Goal: Task Accomplishment & Management: Manage account settings

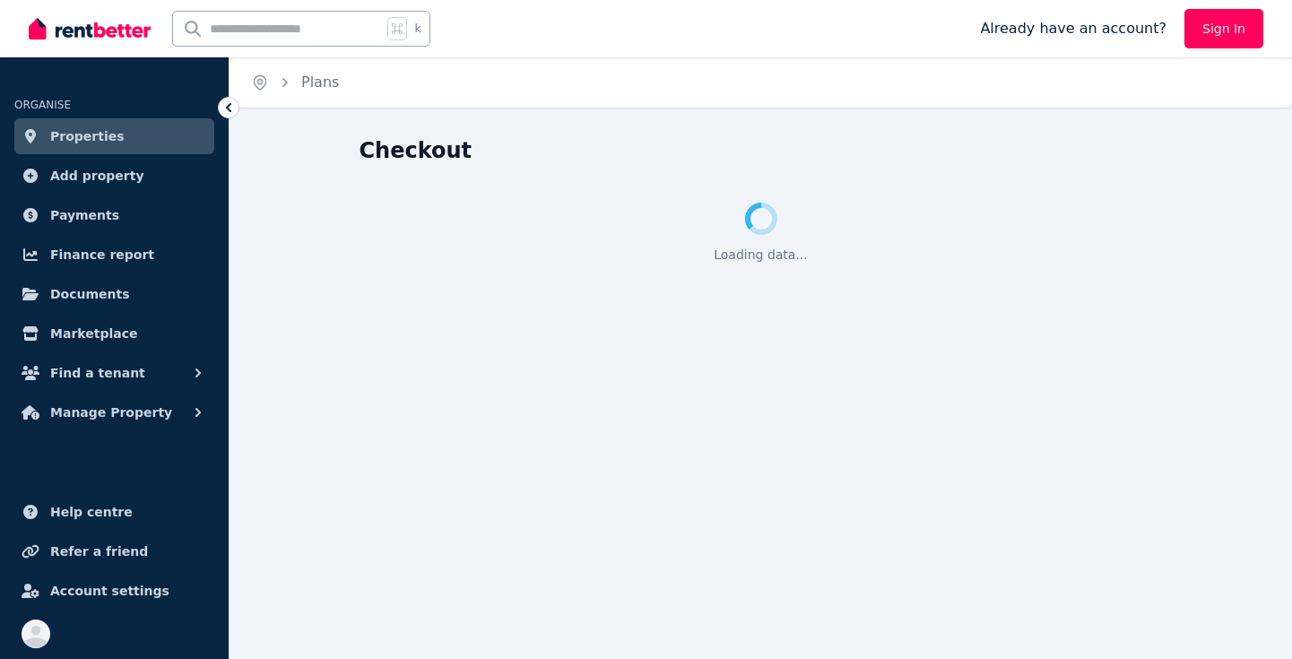
click at [1218, 30] on link "Sign In" at bounding box center [1223, 28] width 79 height 39
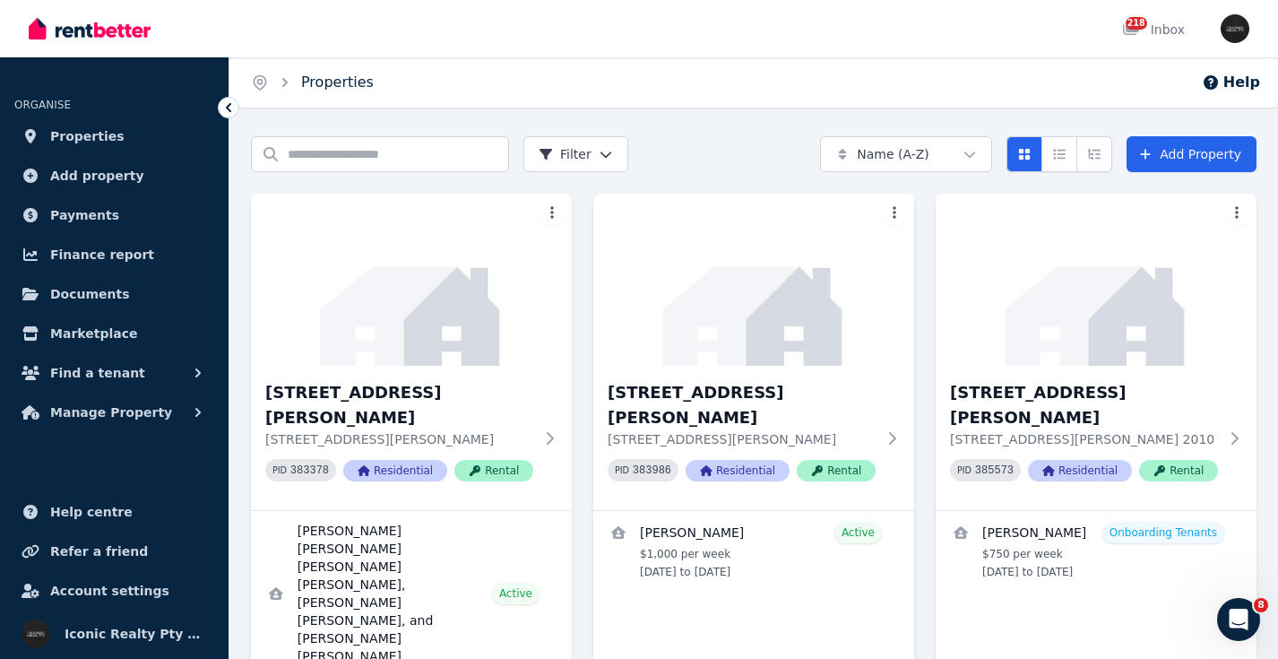
click at [360, 90] on link "Properties" at bounding box center [337, 82] width 73 height 17
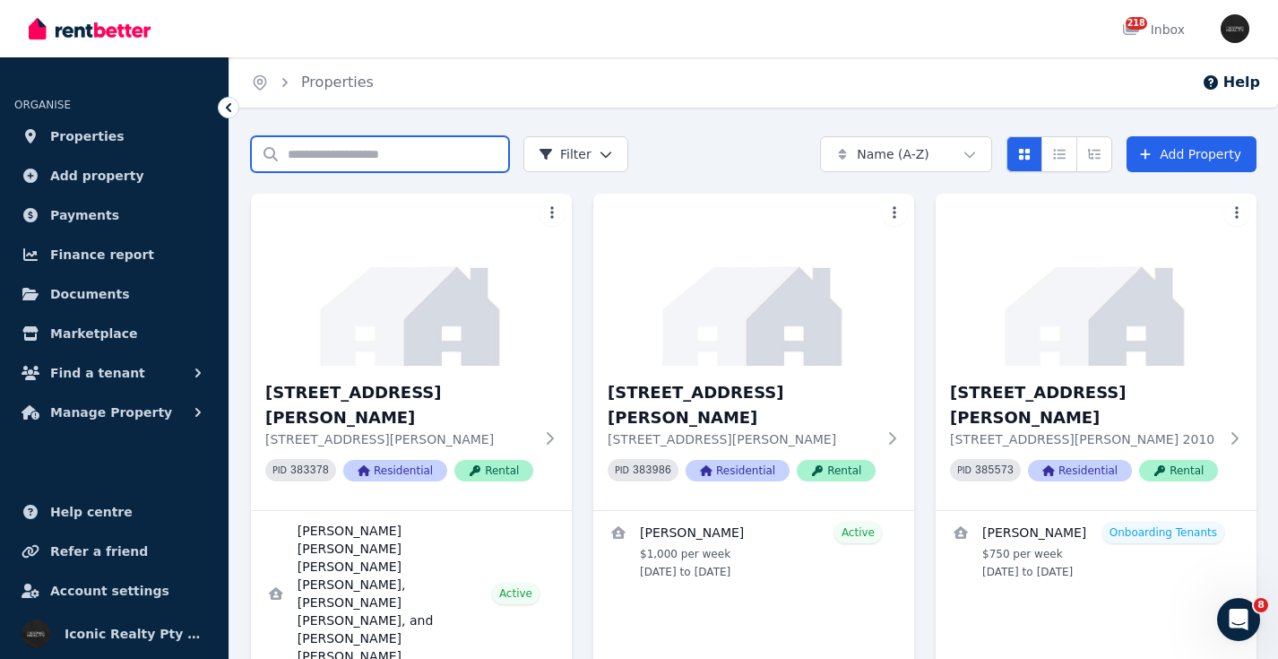
click at [347, 153] on input "Search properties" at bounding box center [380, 154] width 258 height 36
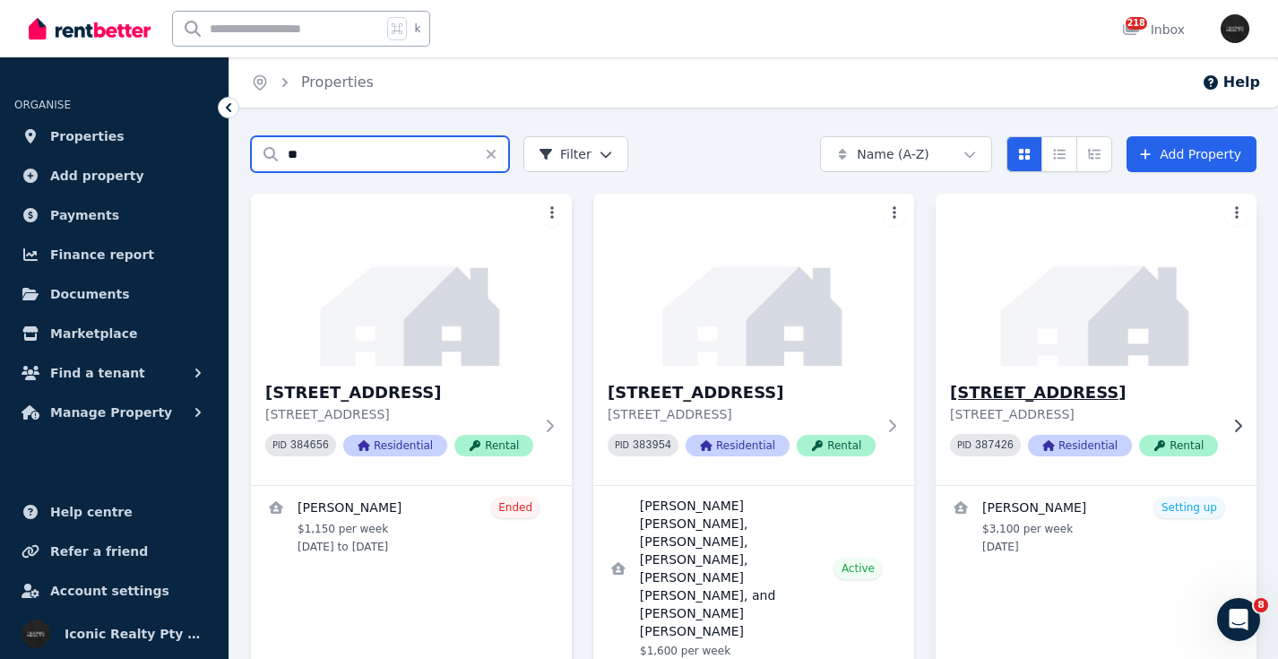
type input "**"
click at [1060, 315] on img at bounding box center [1096, 279] width 337 height 181
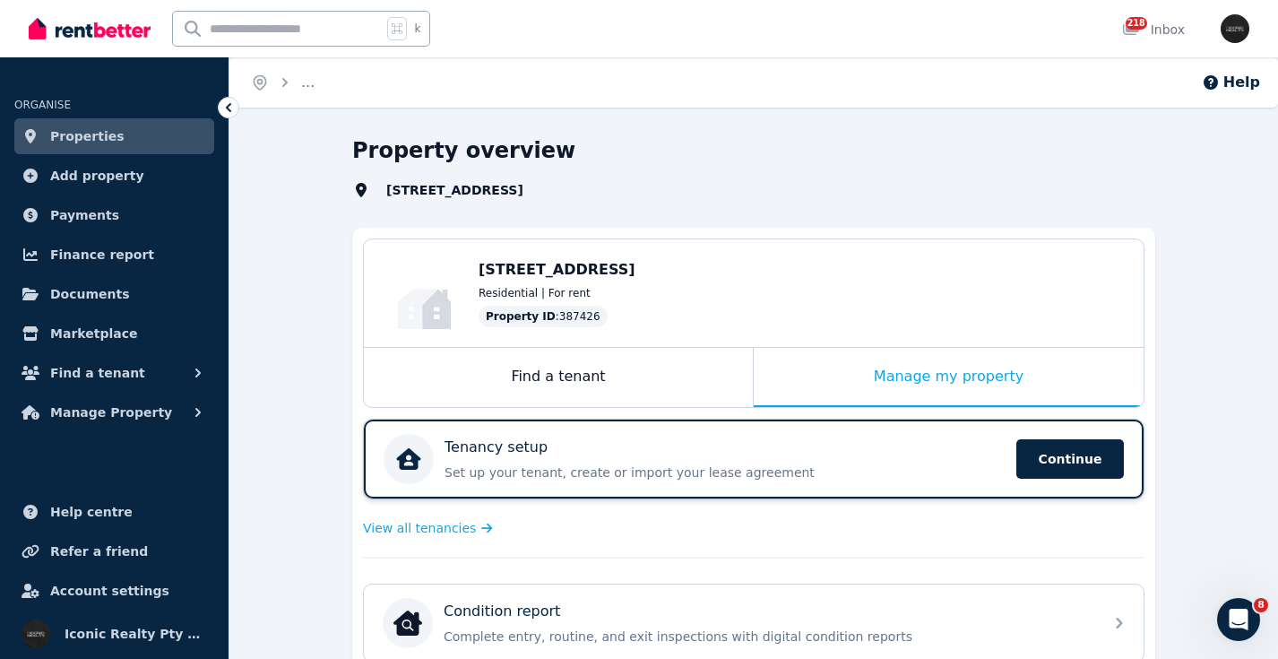
click at [761, 446] on div "Tenancy setup" at bounding box center [725, 448] width 561 height 22
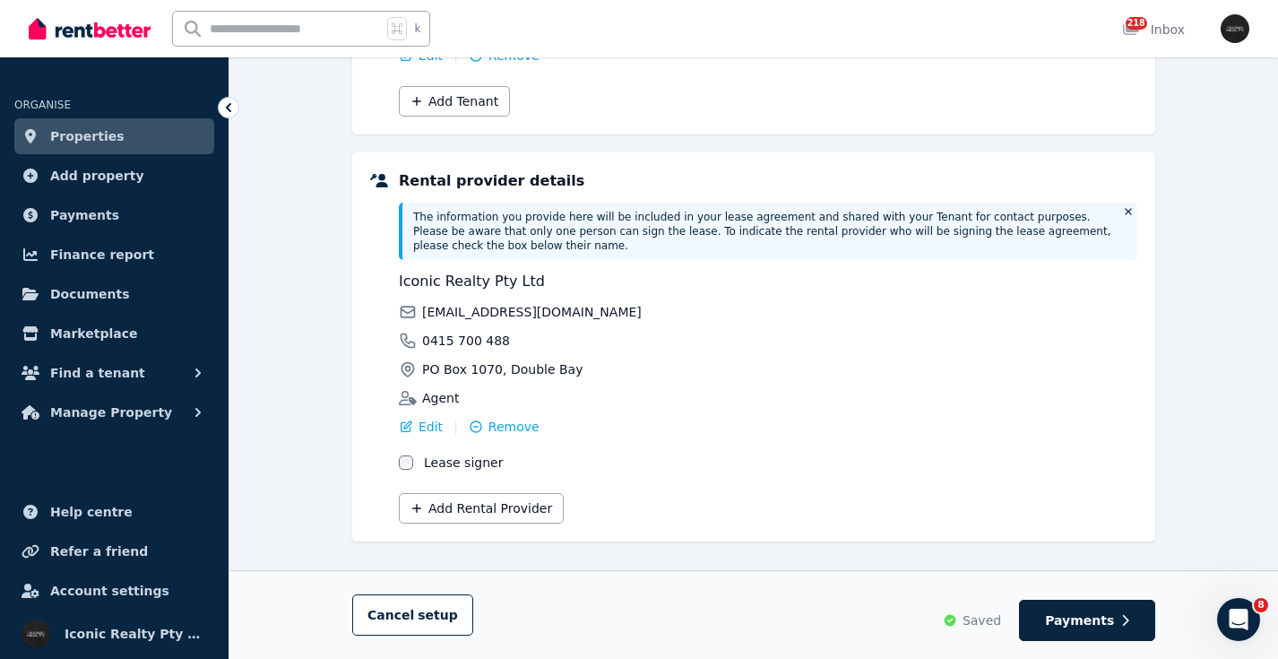
scroll to position [398, 0]
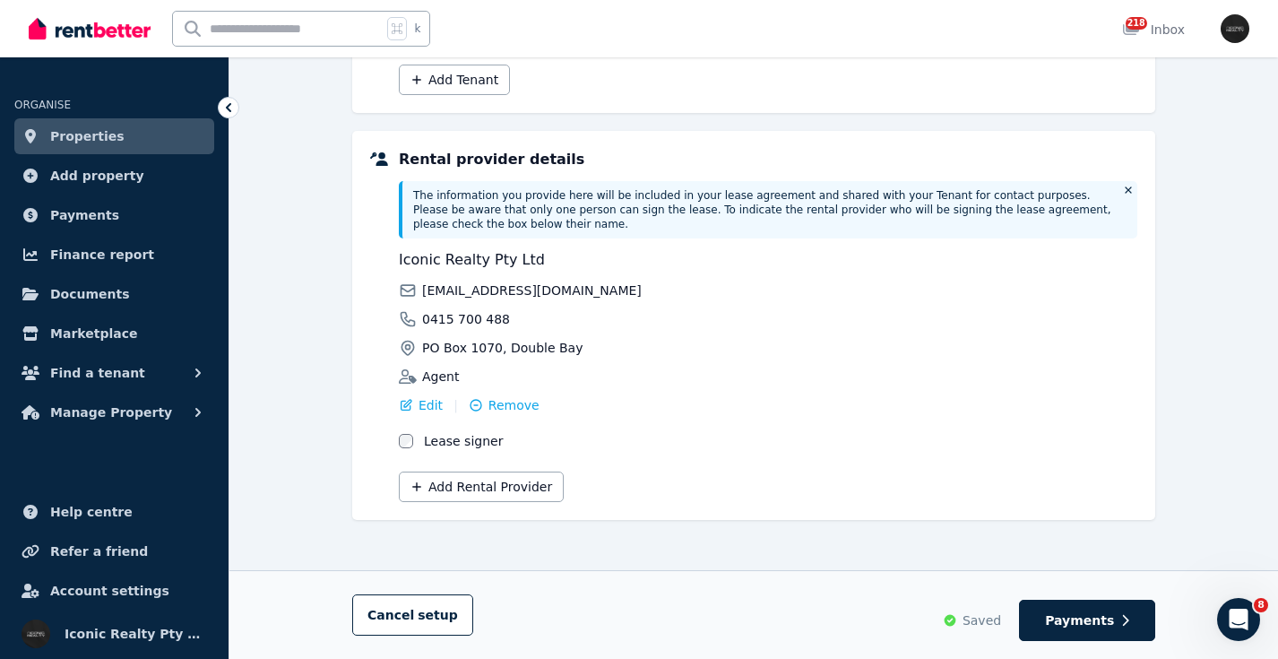
drag, startPoint x: 1117, startPoint y: 617, endPoint x: 1067, endPoint y: 101, distance: 518.0
click at [1116, 617] on button "Payments" at bounding box center [1087, 620] width 136 height 41
select select "**********"
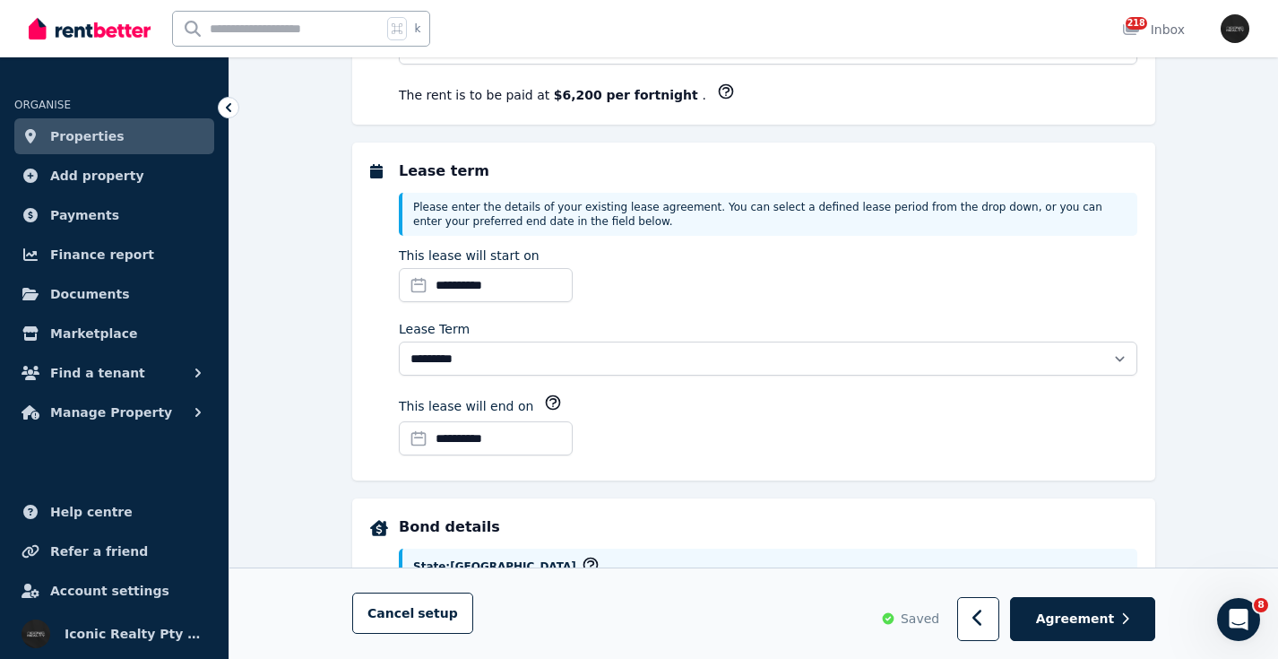
scroll to position [0, 0]
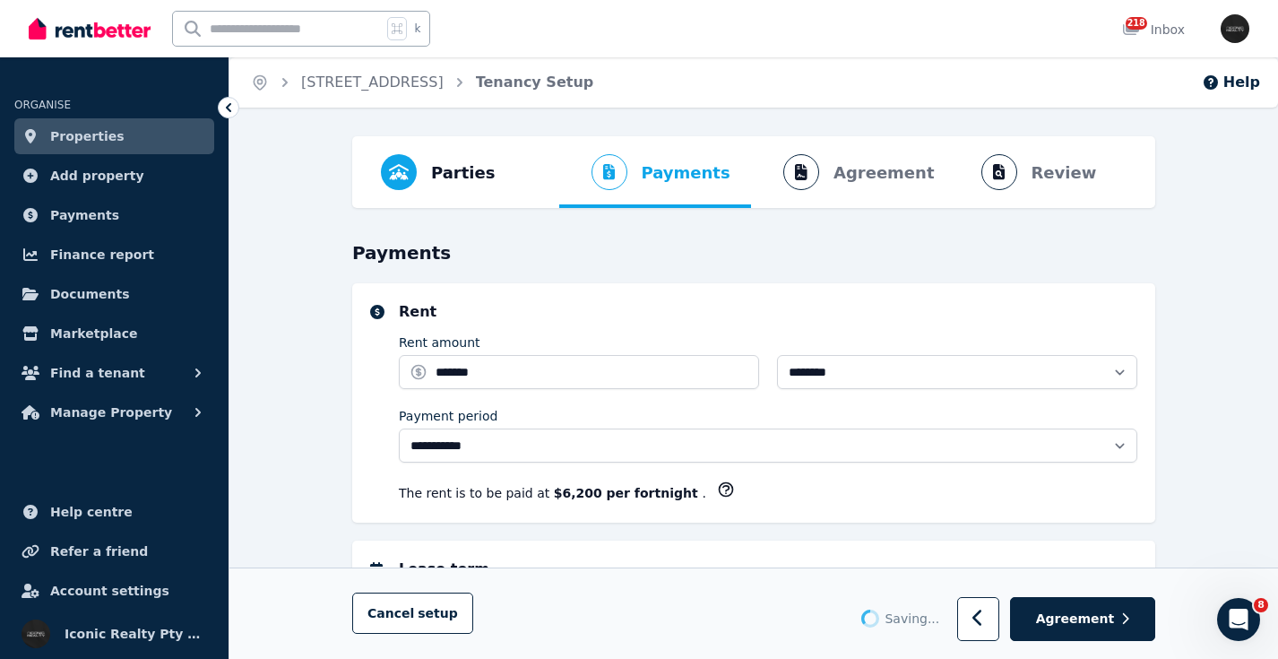
select select "**********"
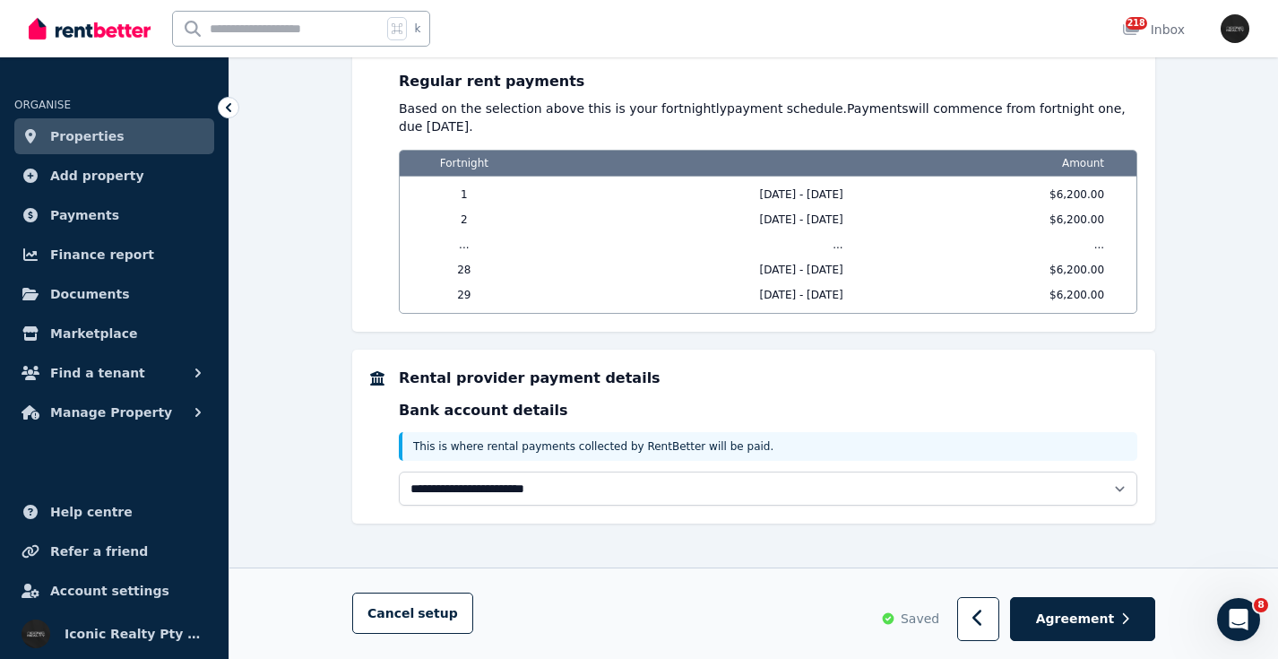
scroll to position [1635, 0]
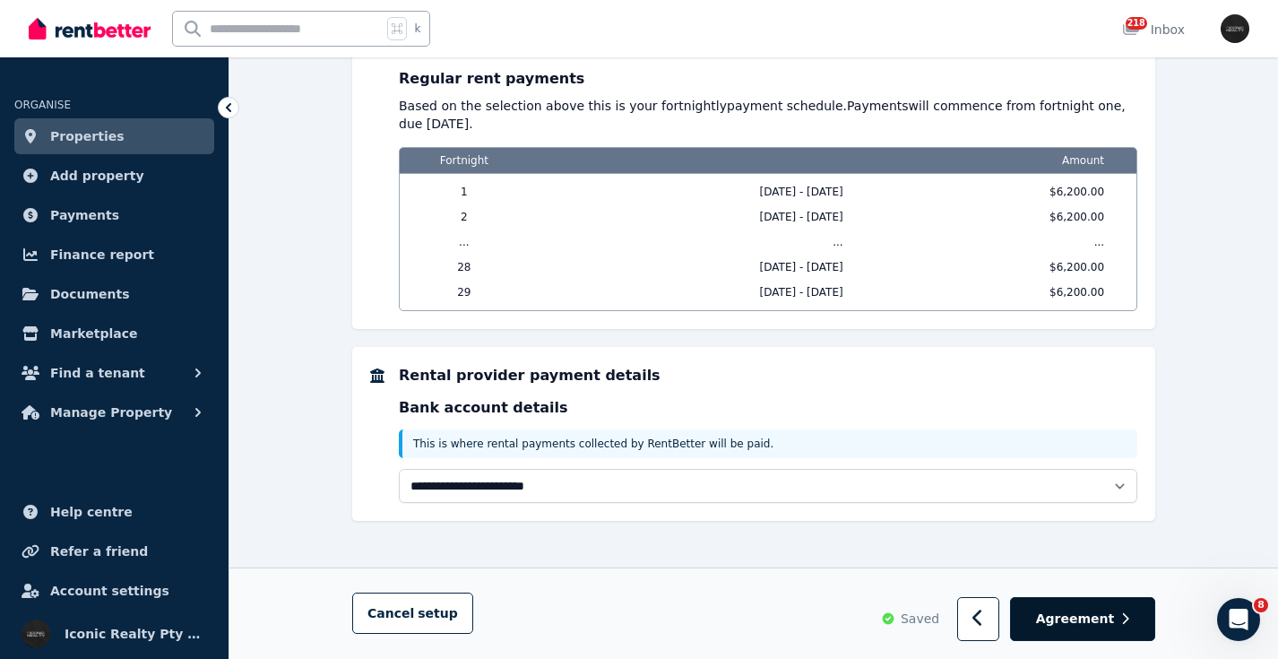
click at [1107, 626] on span "Agreement" at bounding box center [1075, 620] width 79 height 18
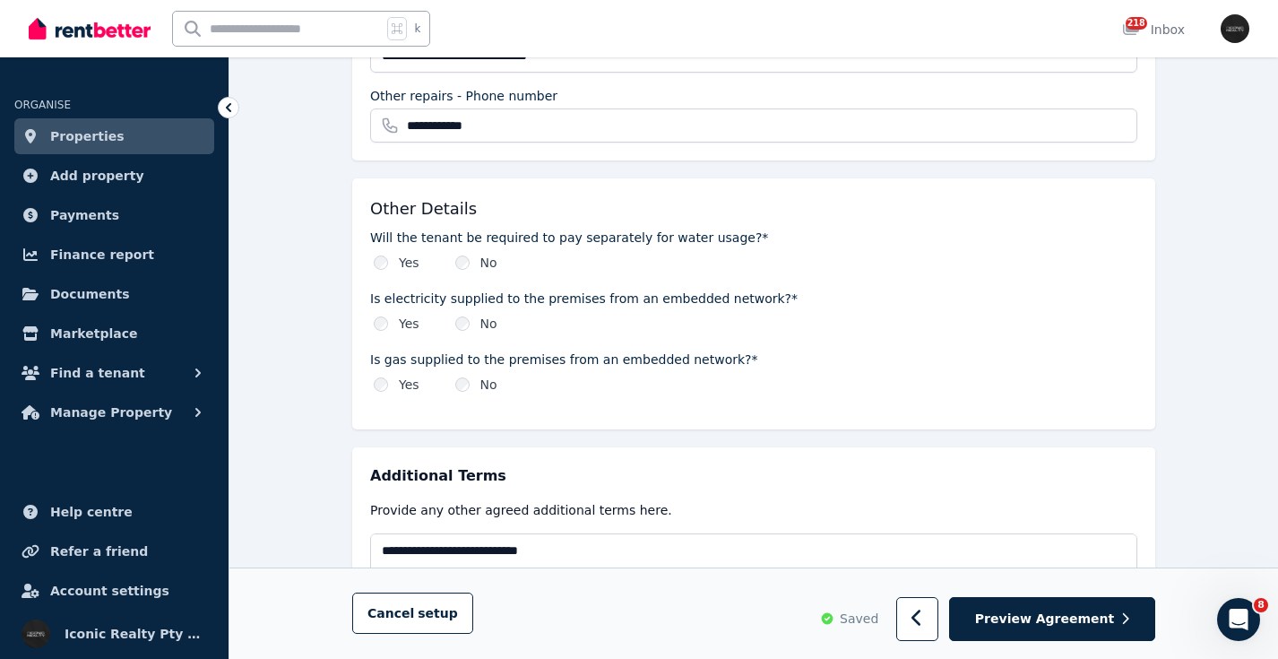
scroll to position [2115, 0]
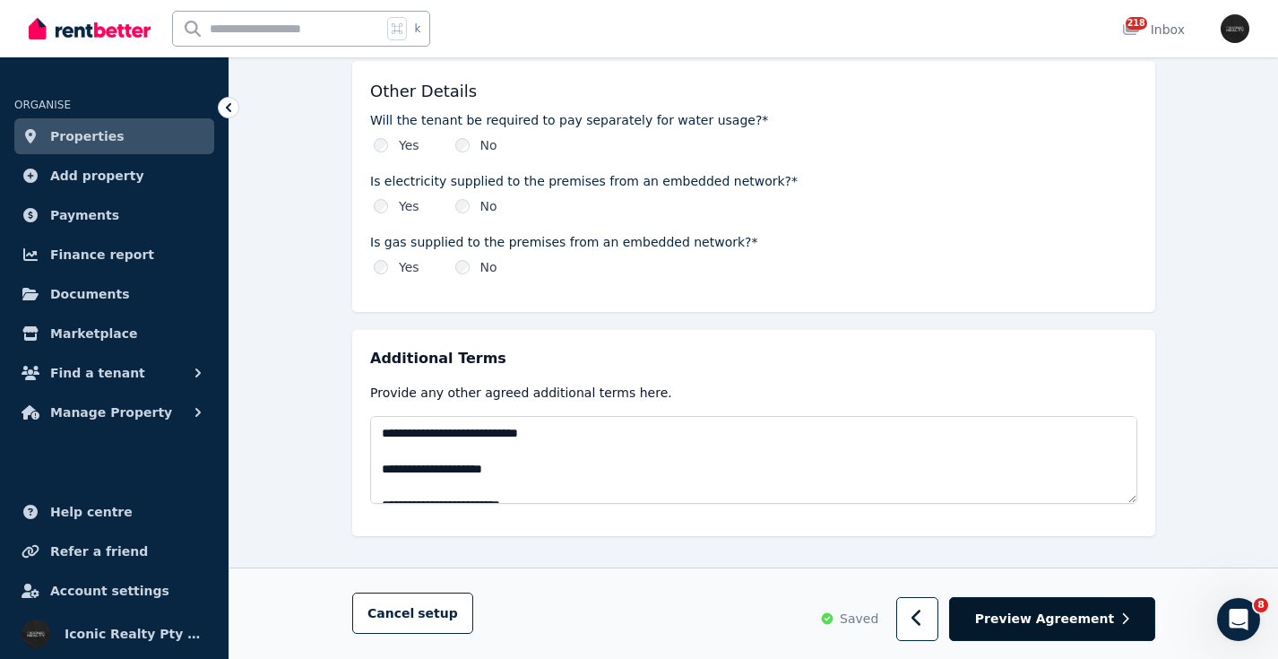
click at [1096, 626] on span "Preview Agreement" at bounding box center [1044, 620] width 139 height 18
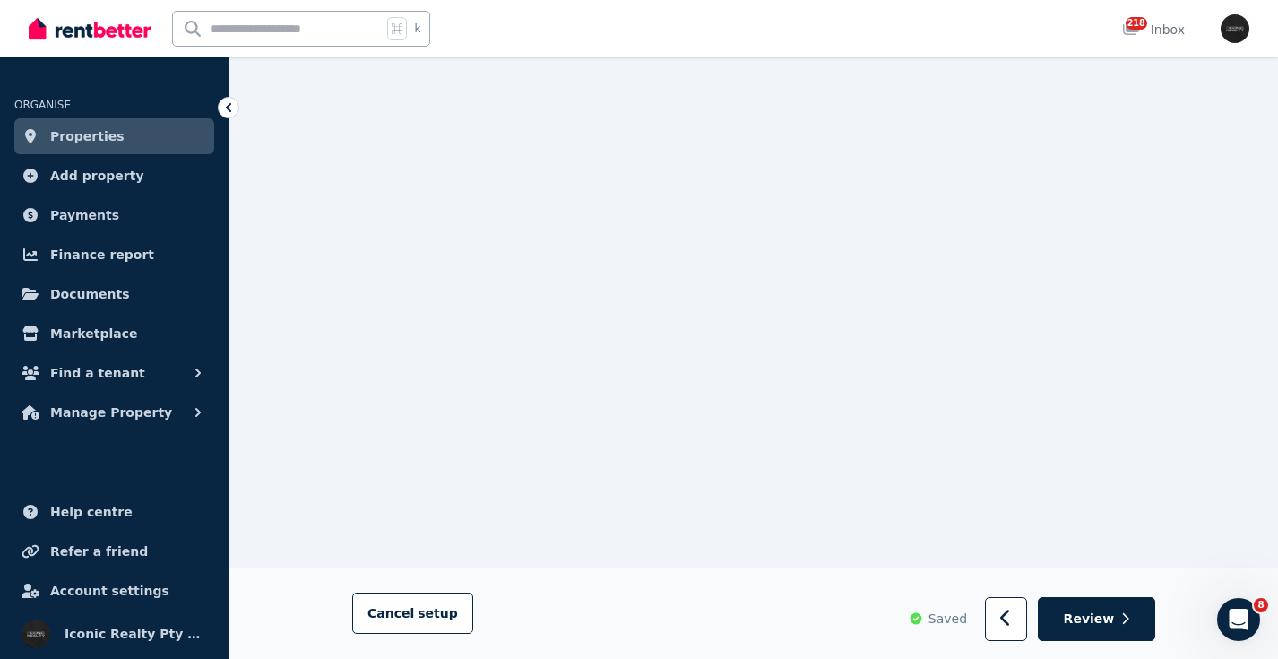
scroll to position [24333, 0]
click at [1123, 623] on icon "button" at bounding box center [1126, 619] width 8 height 13
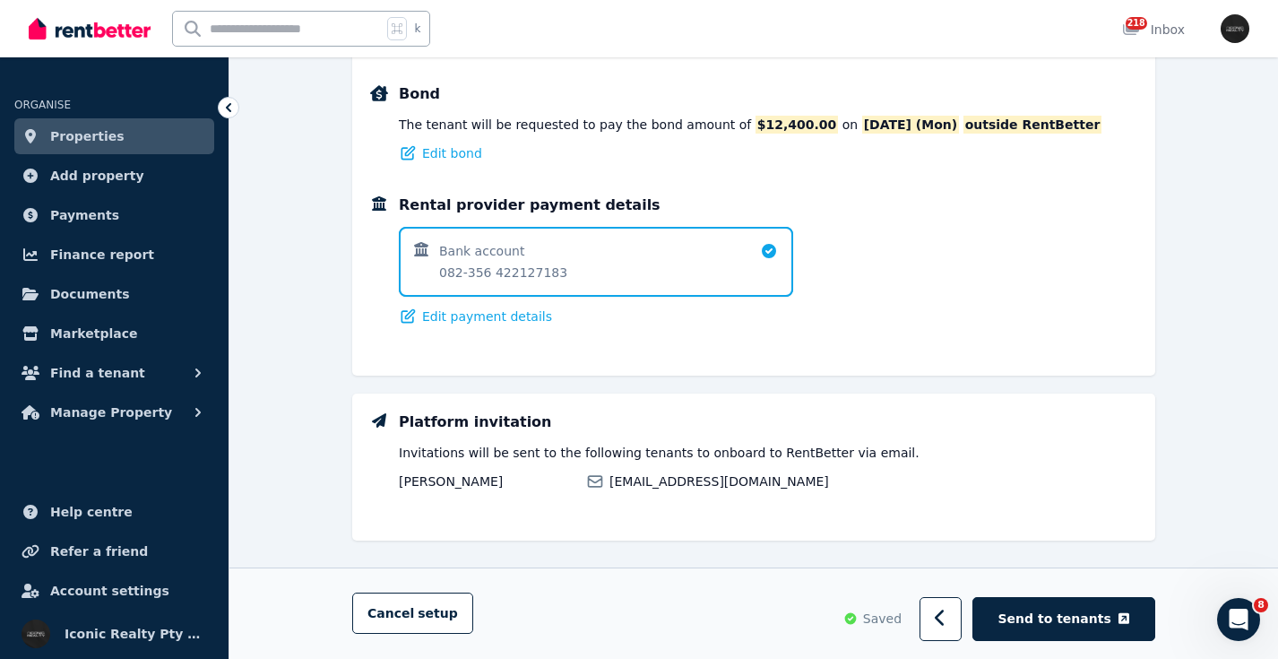
scroll to position [1216, 0]
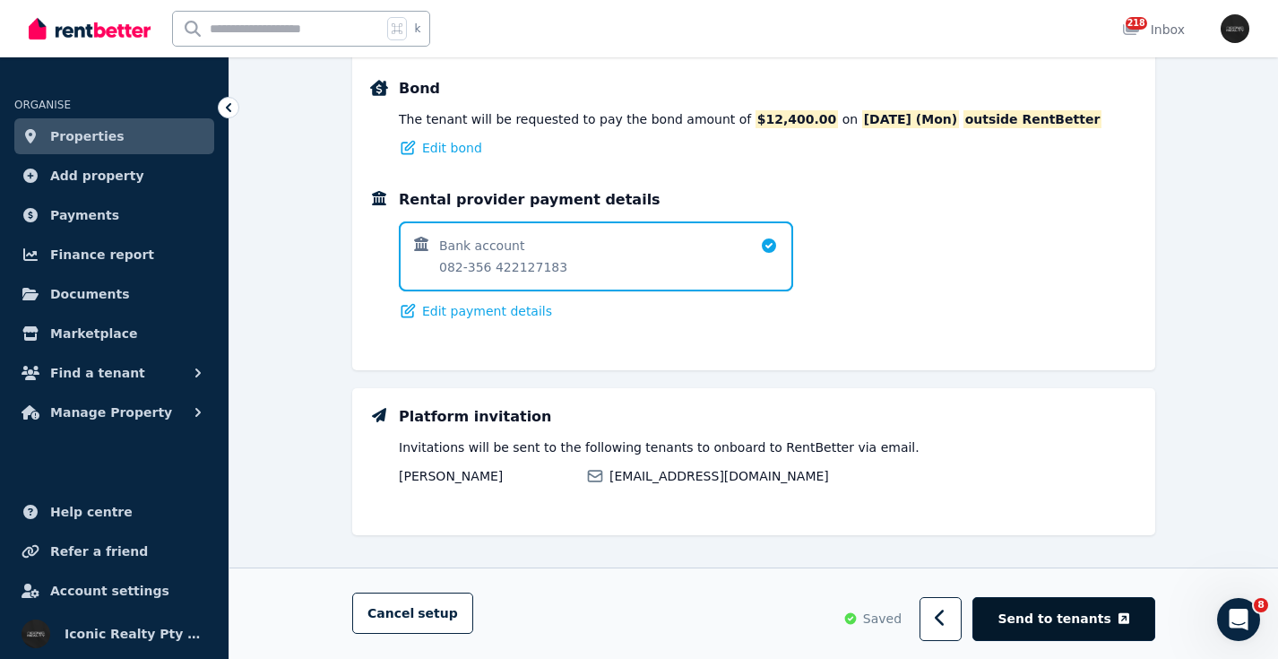
click at [1064, 628] on span "Send to tenants" at bounding box center [1055, 620] width 113 height 18
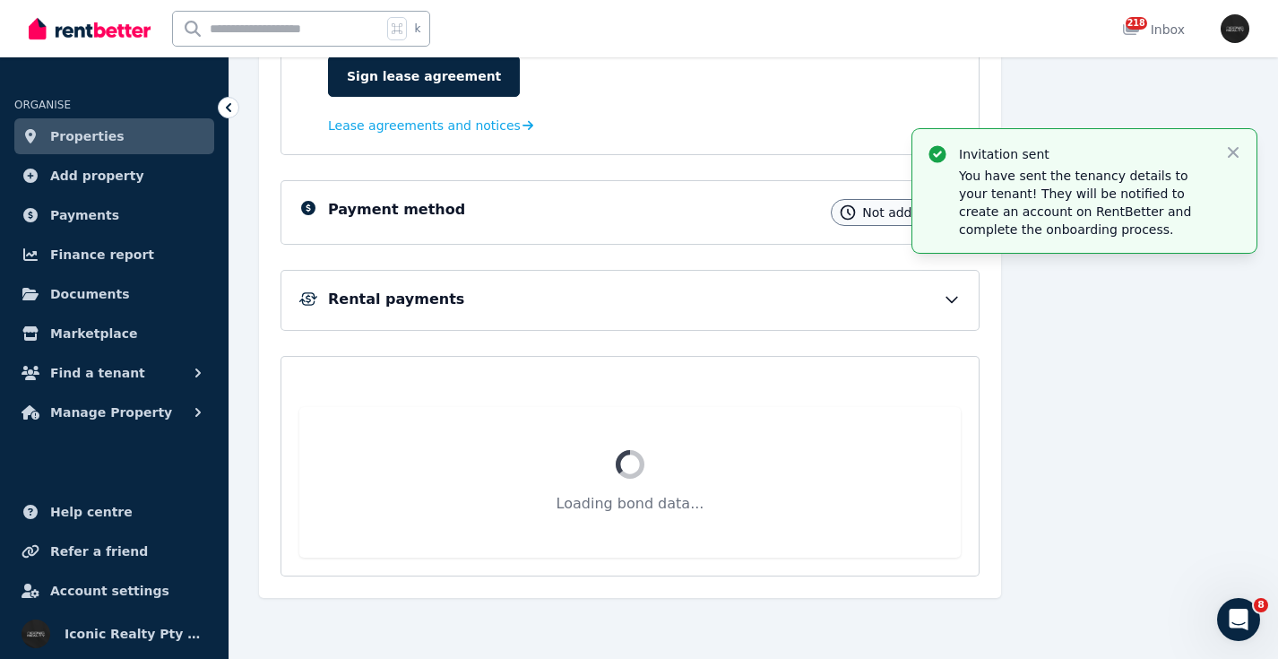
scroll to position [376, 0]
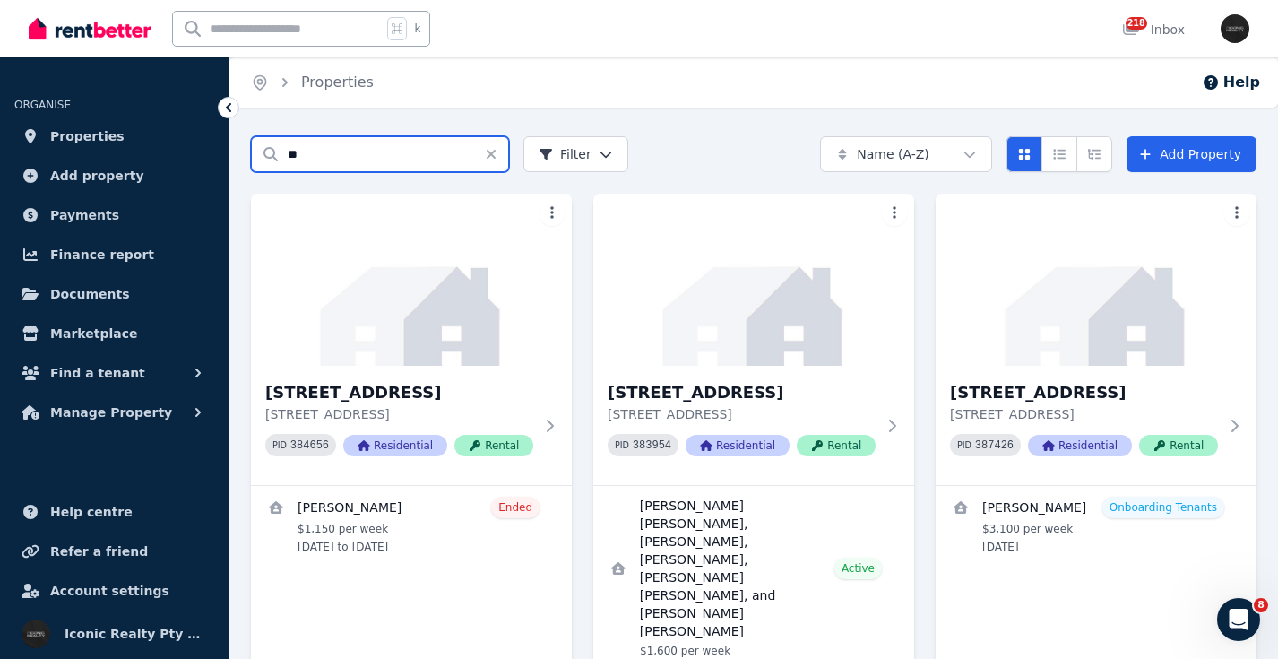
drag, startPoint x: 308, startPoint y: 154, endPoint x: 229, endPoint y: 147, distance: 79.2
click at [229, 147] on div "Open main menu k 218 Inbox Open user menu ORGANISE Properties Add property Paym…" at bounding box center [639, 329] width 1278 height 659
type input "****"
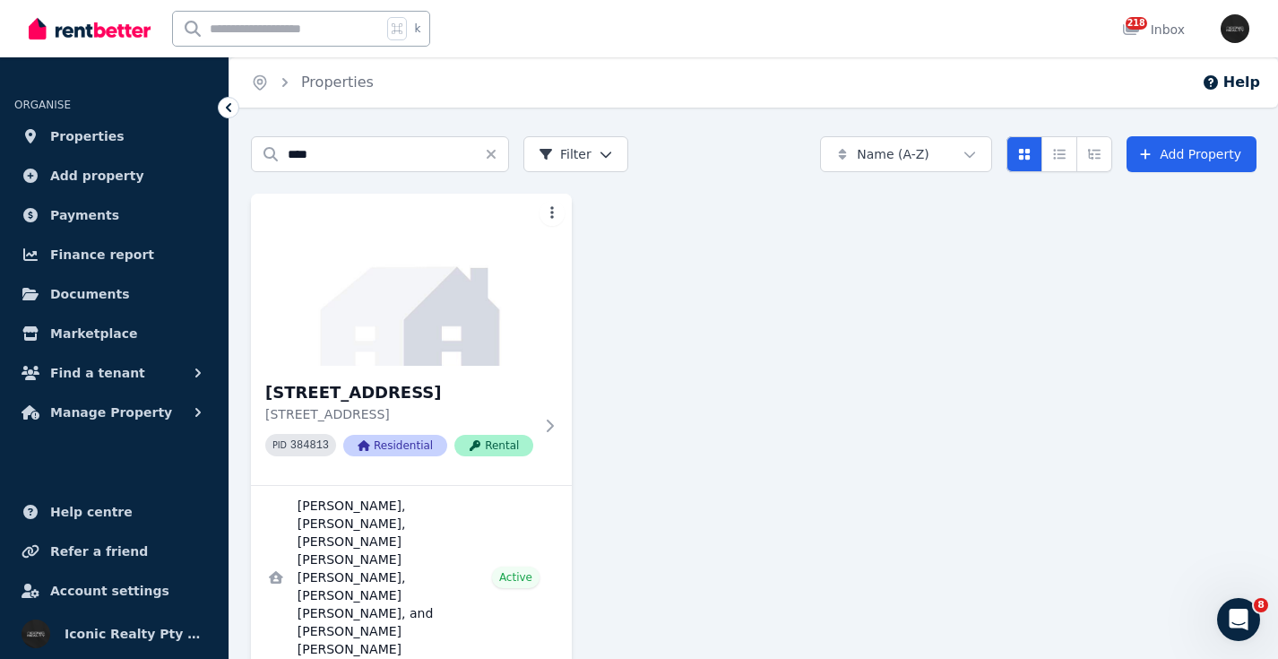
click at [827, 307] on div "3/[STREET_ADDRESS] PID 384813 Residential Rental [PERSON_NAME], [PERSON_NAME], …" at bounding box center [754, 449] width 1006 height 511
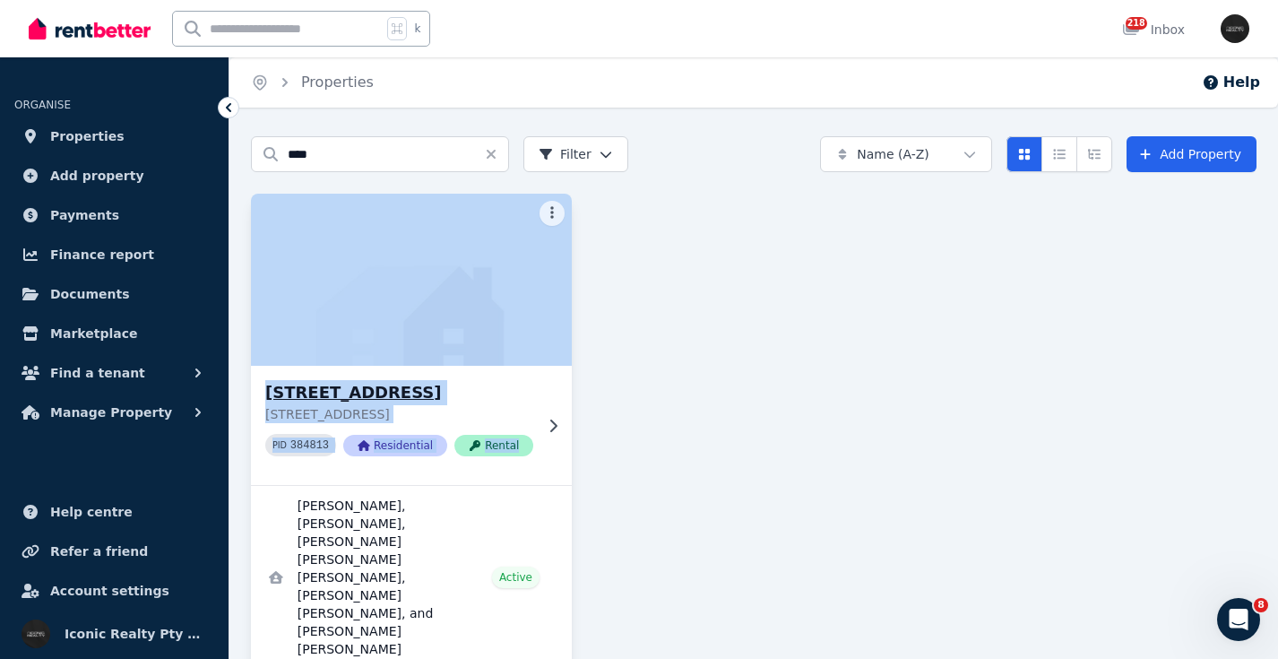
click at [354, 388] on h3 "[STREET_ADDRESS]" at bounding box center [399, 392] width 268 height 25
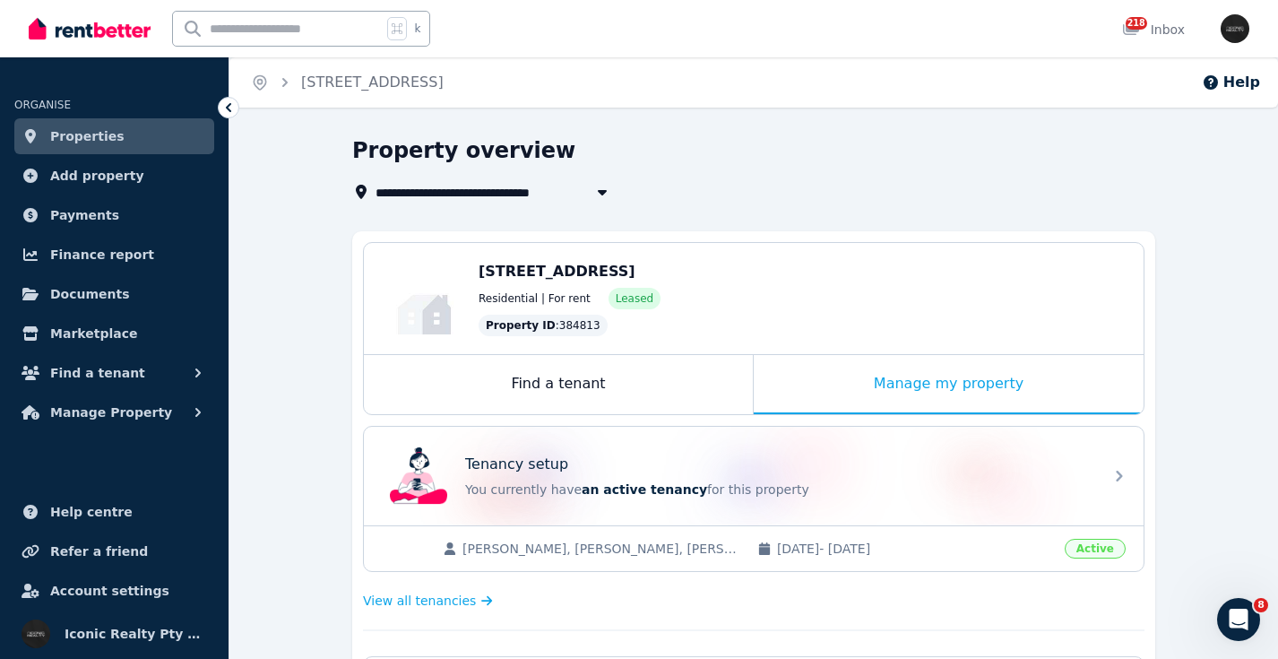
drag, startPoint x: 476, startPoint y: 268, endPoint x: 775, endPoint y: 273, distance: 298.6
click at [775, 273] on div "Edit [STREET_ADDRESS] Residential | For rent Leased Property ID : 384813" at bounding box center [754, 298] width 780 height 111
copy span "[STREET_ADDRESS]"
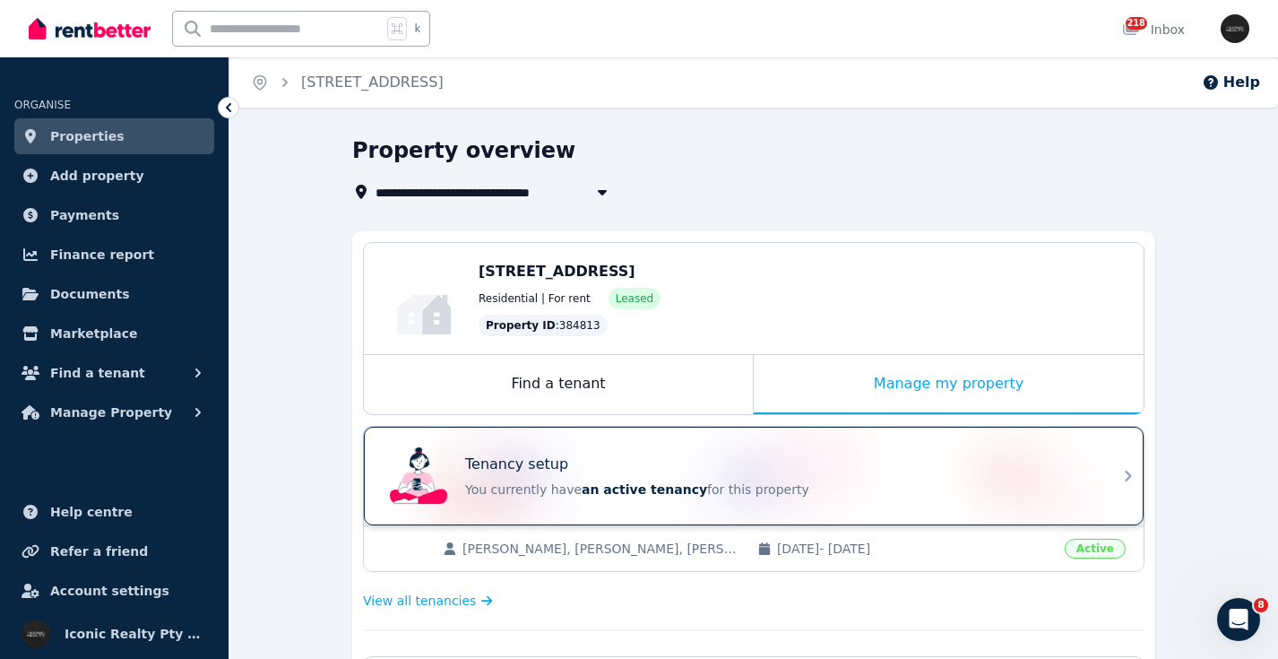
click at [634, 453] on div "Tenancy setup You currently have an active tenancy for this property" at bounding box center [738, 476] width 710 height 72
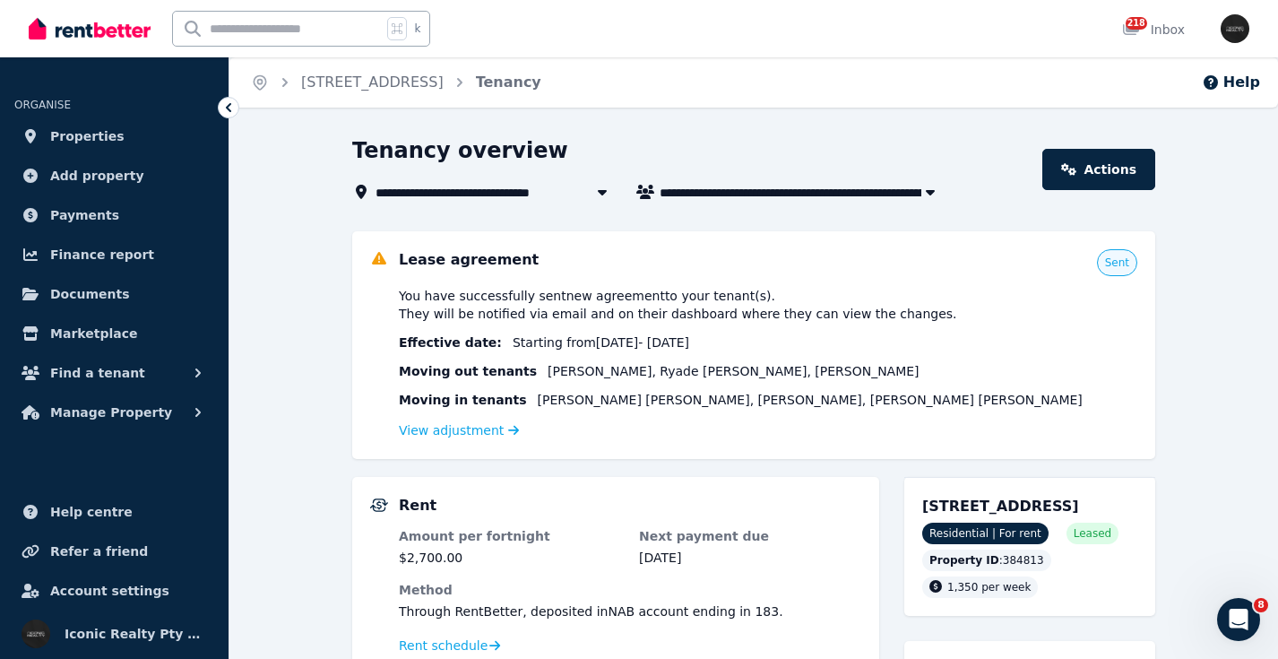
click at [278, 26] on input "text" at bounding box center [277, 29] width 209 height 34
type input "****"
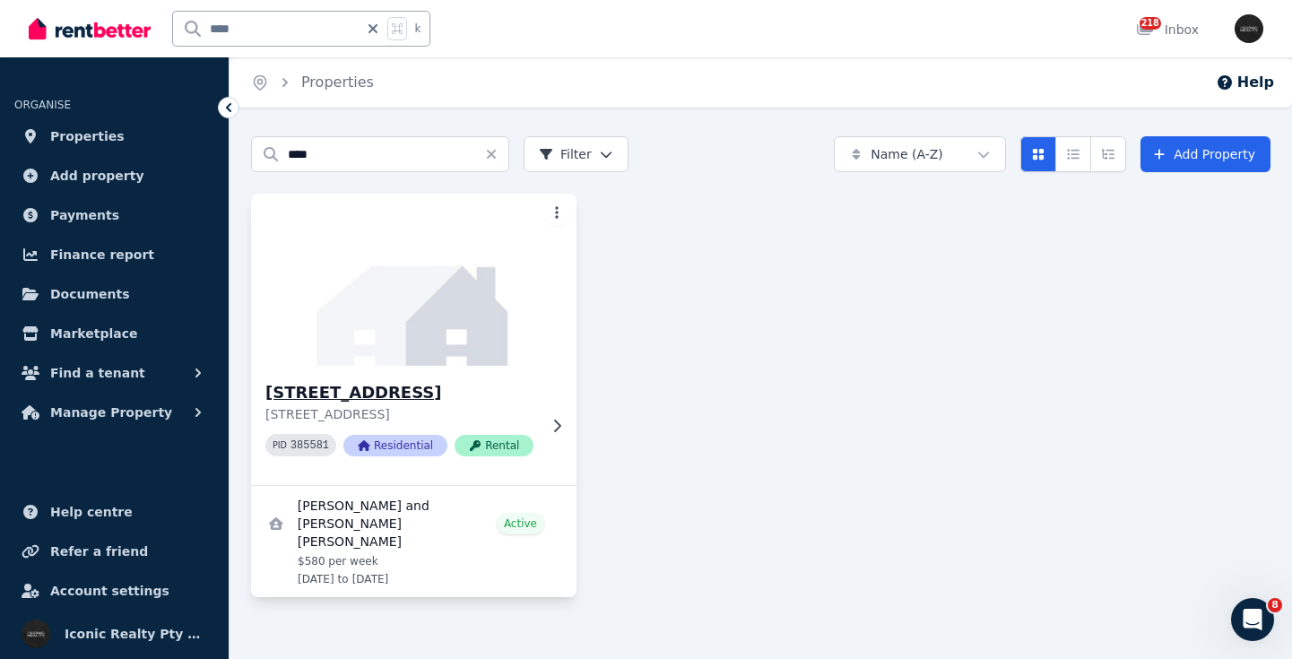
click at [390, 253] on img at bounding box center [414, 279] width 342 height 181
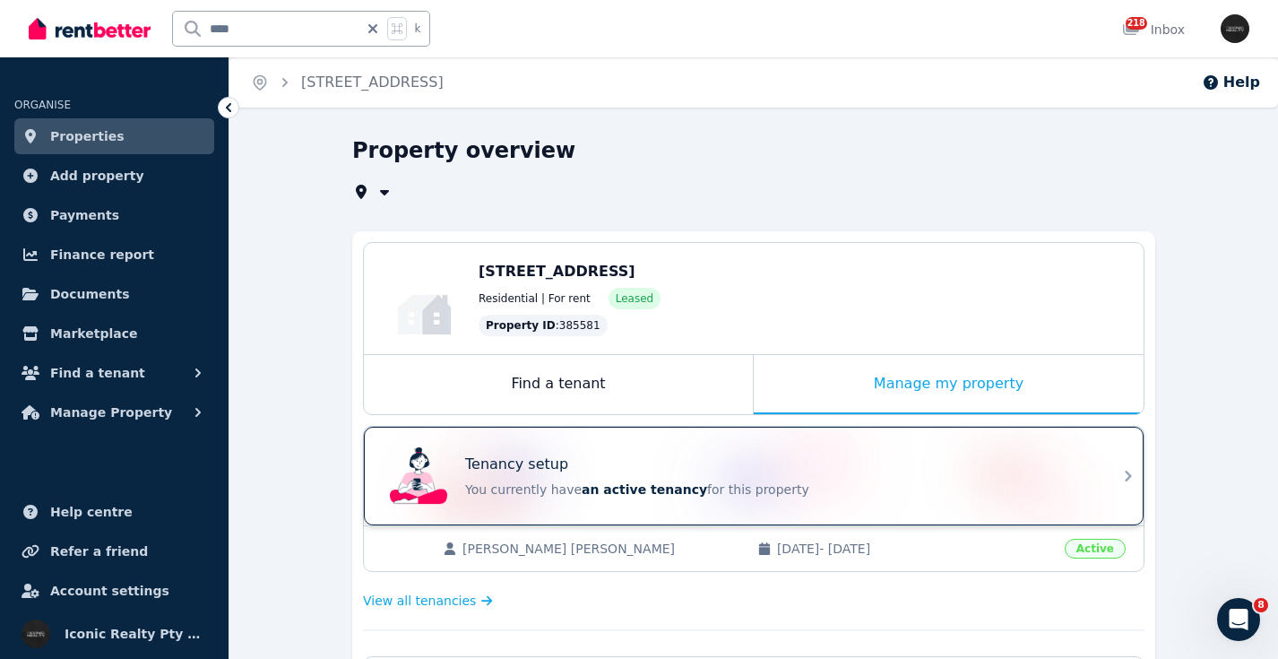
click at [581, 449] on div "Tenancy setup You currently have an active tenancy for this property" at bounding box center [738, 476] width 710 height 72
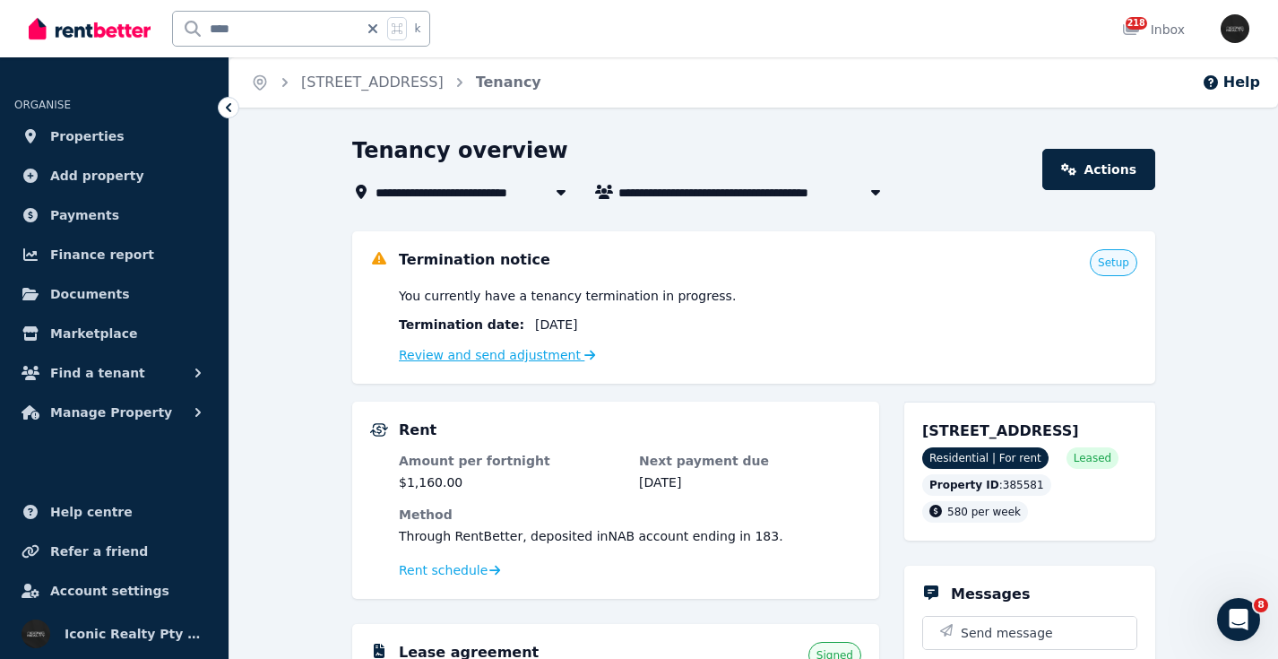
click at [519, 355] on link "Review and send adjustment" at bounding box center [497, 355] width 197 height 14
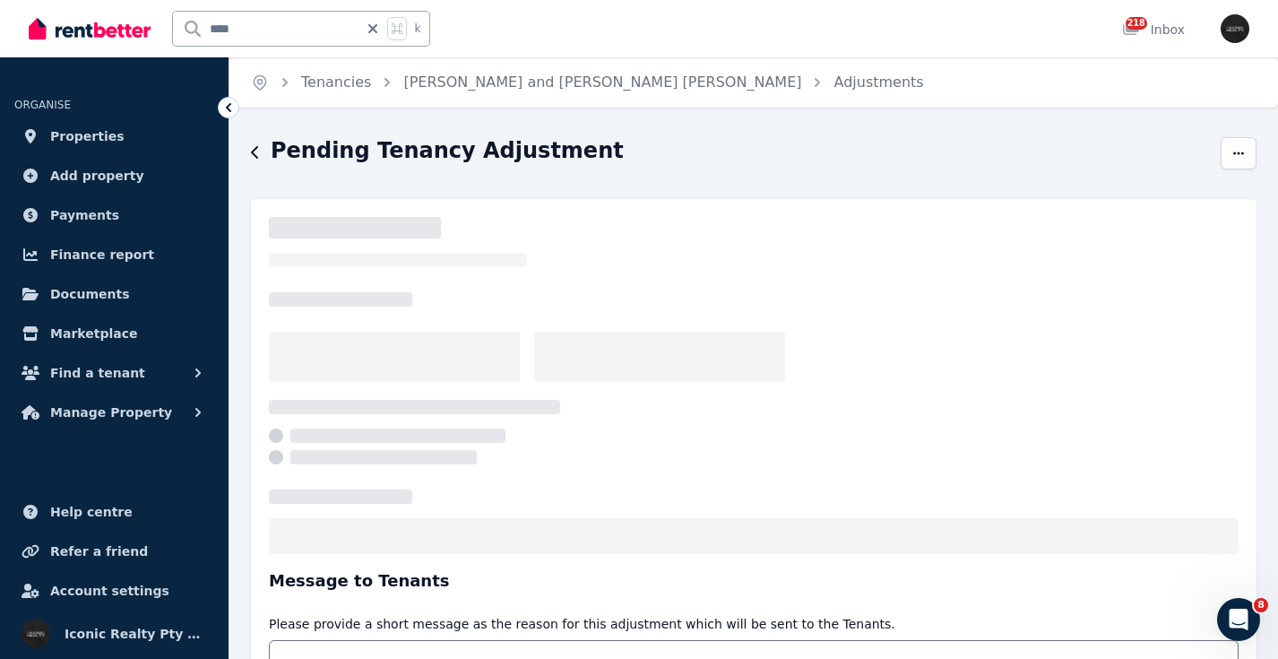
select select "**********"
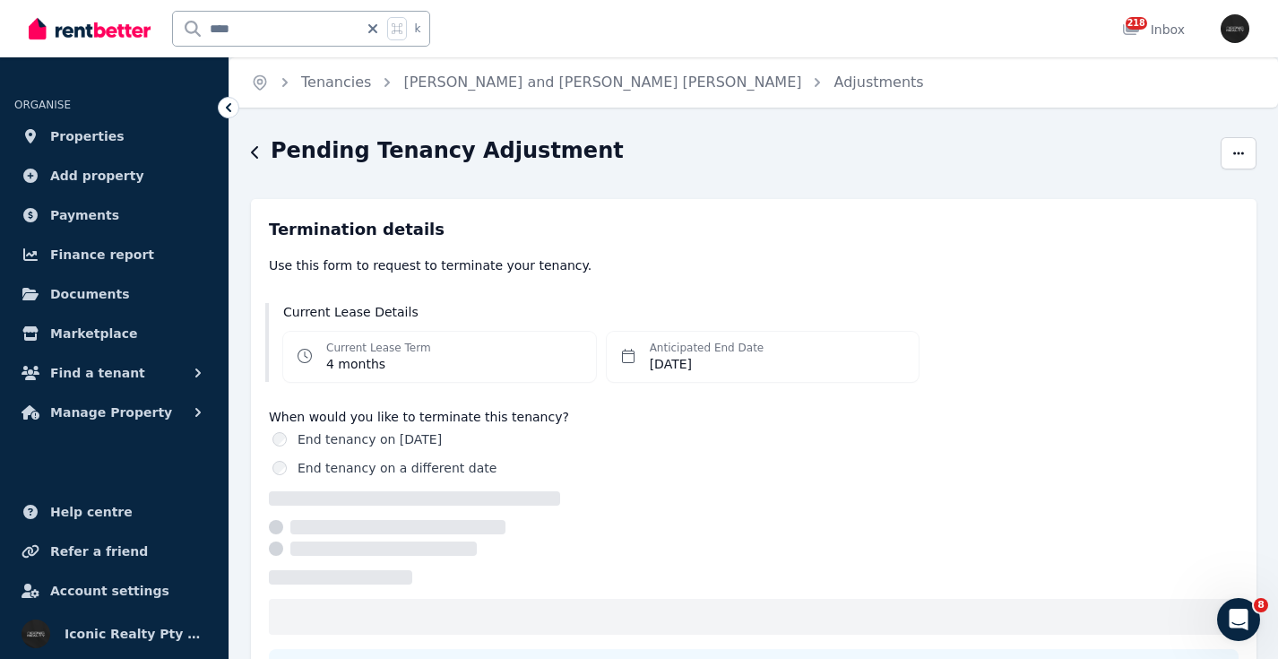
select select "**********"
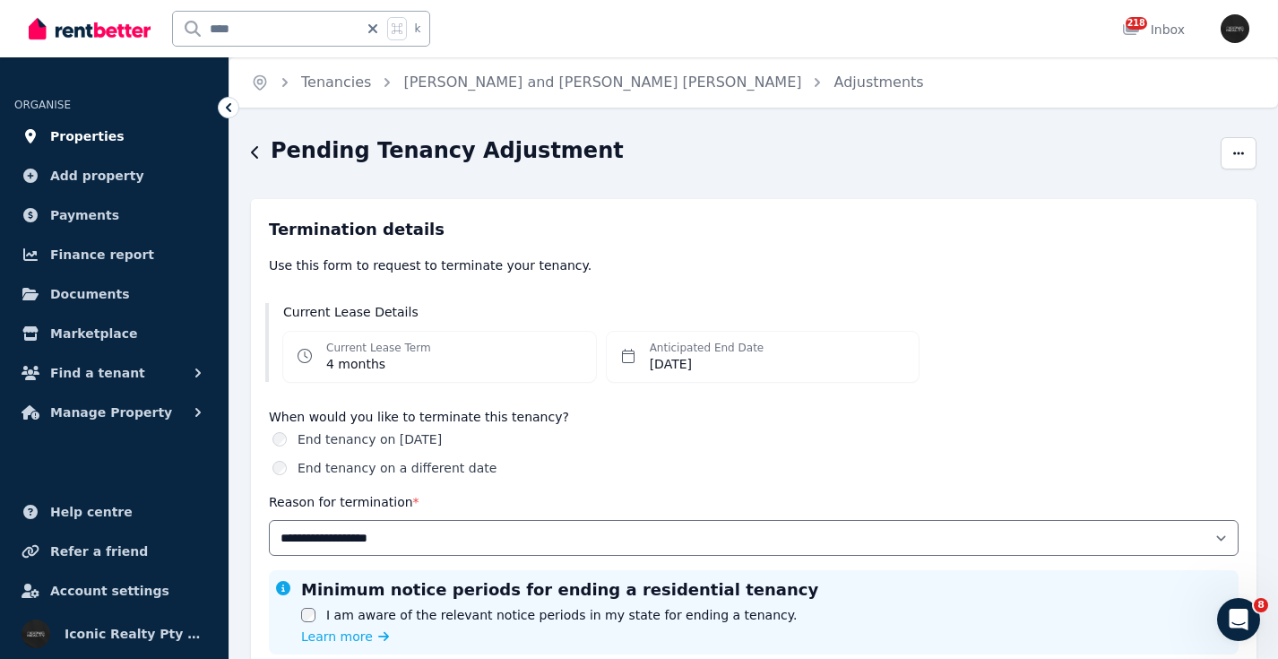
click at [104, 134] on span "Properties" at bounding box center [87, 137] width 74 height 22
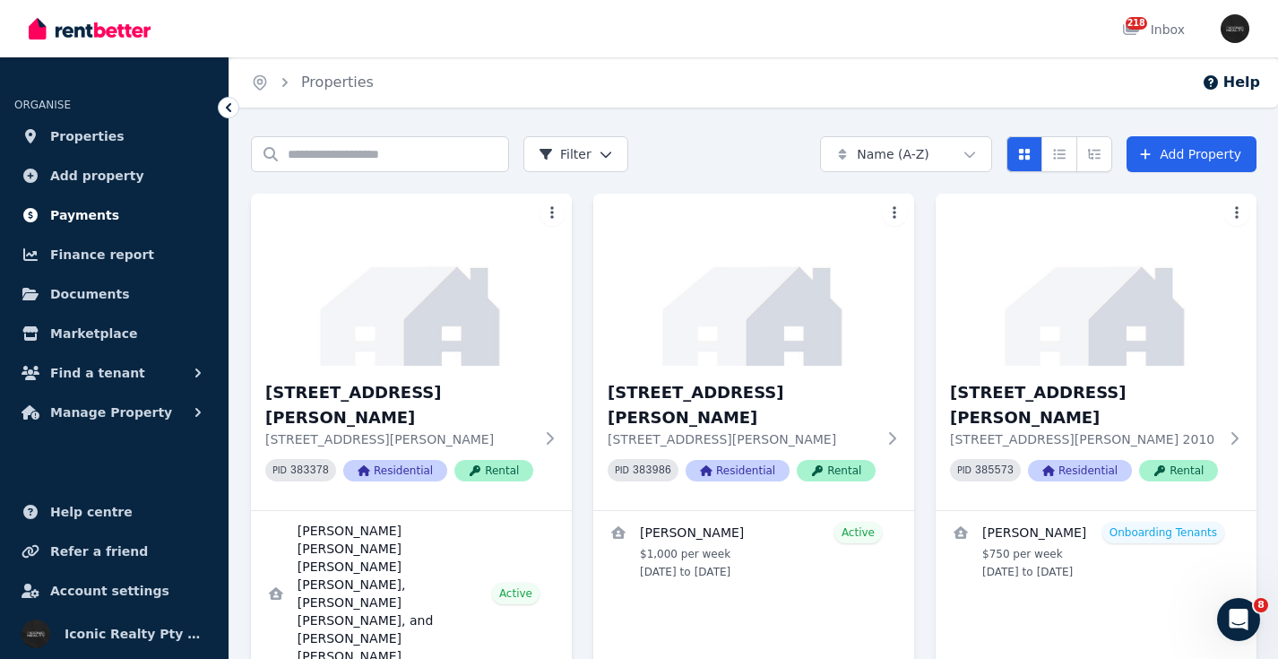
click at [72, 217] on span "Payments" at bounding box center [84, 215] width 69 height 22
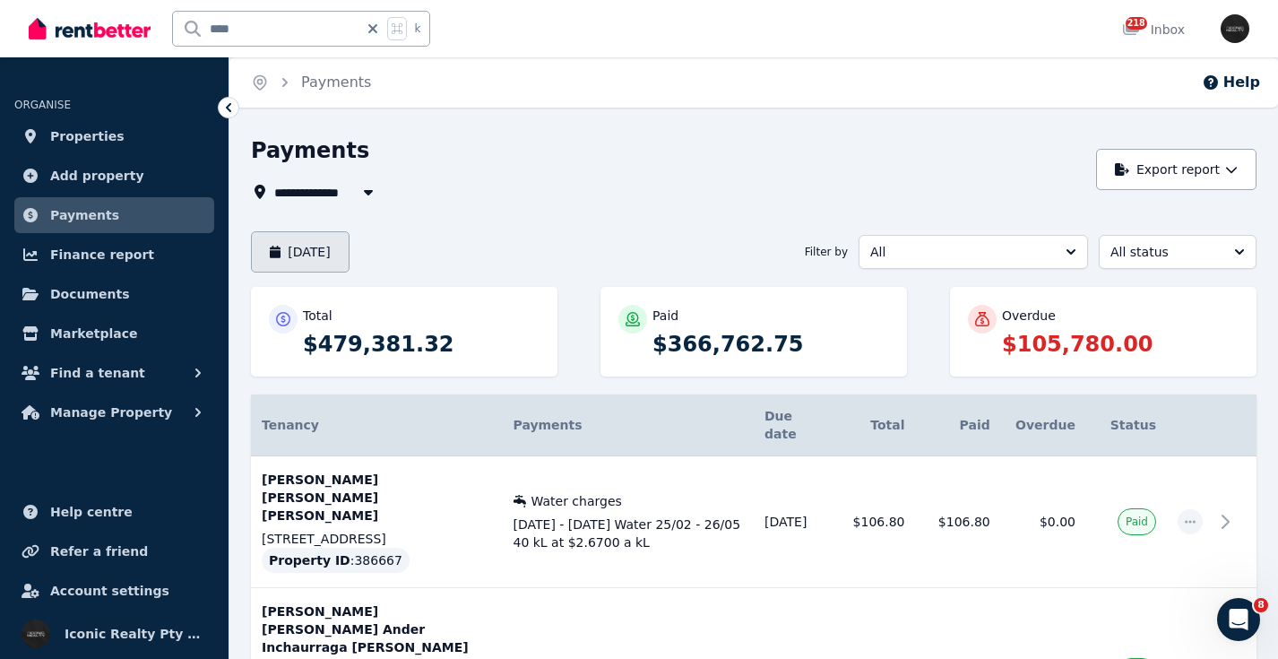
click at [337, 255] on button "[DATE]" at bounding box center [300, 251] width 99 height 41
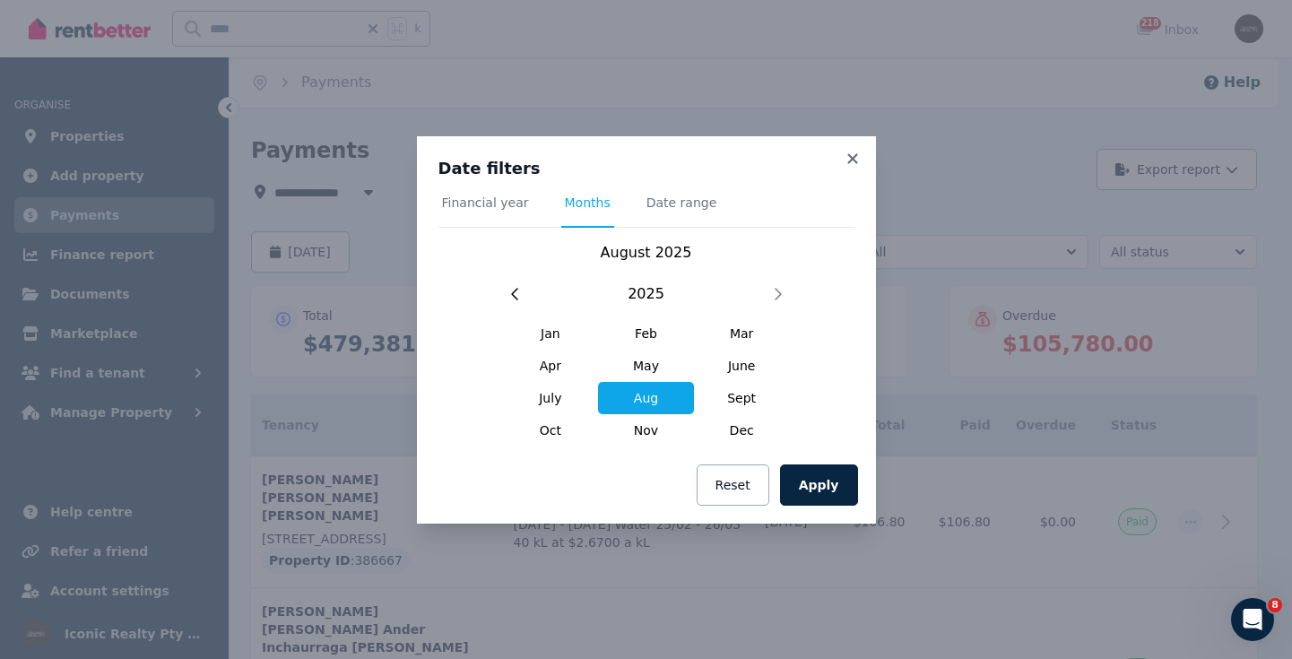
click at [659, 395] on span "Aug" at bounding box center [646, 398] width 96 height 32
click at [692, 200] on span "Date range" at bounding box center [681, 203] width 71 height 18
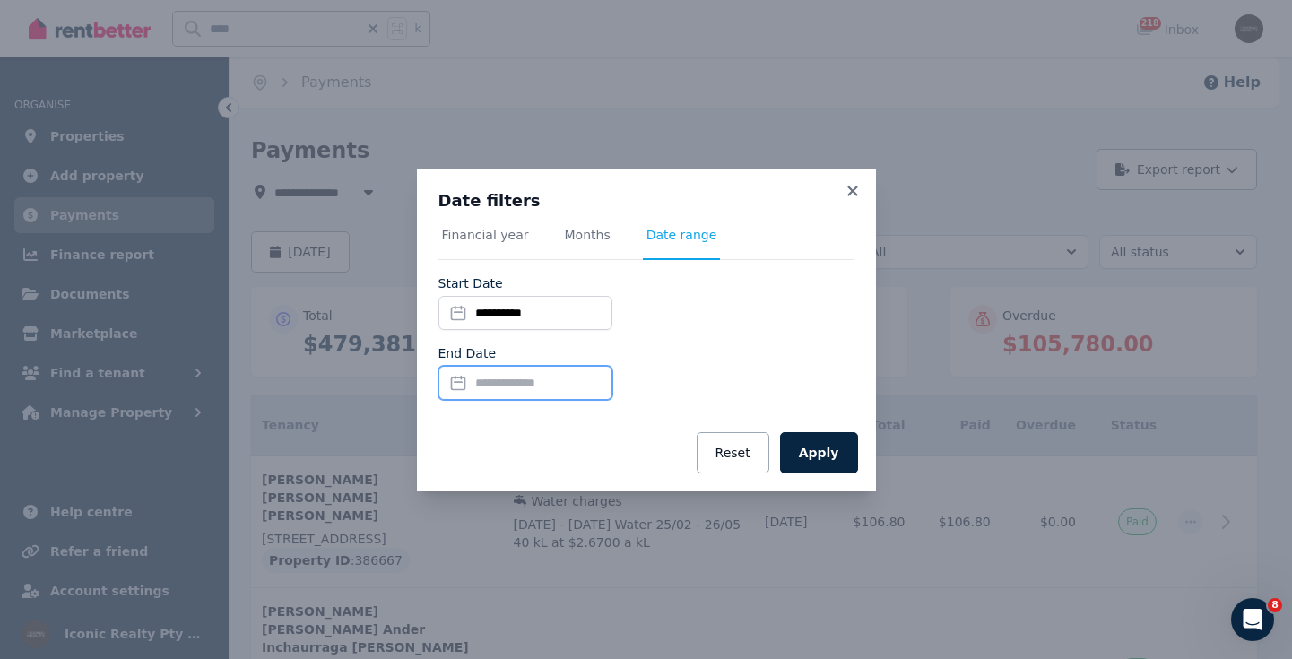
click at [456, 385] on input "End Date" at bounding box center [525, 383] width 174 height 34
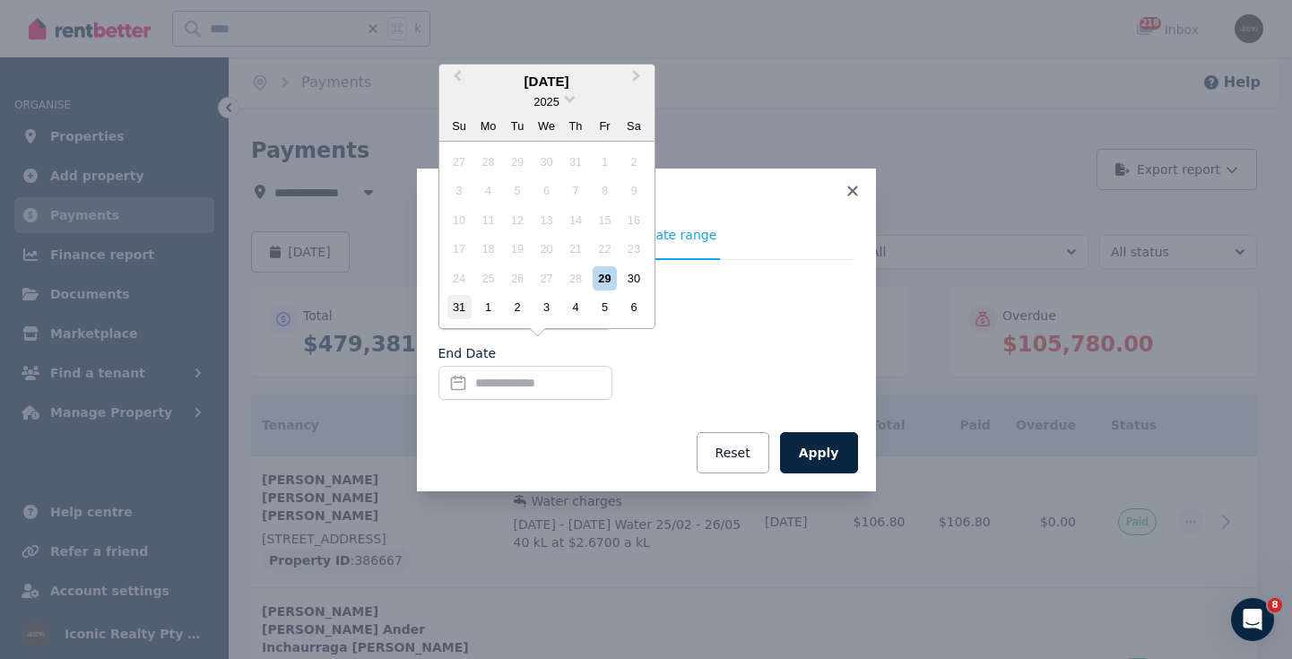
click at [459, 311] on div "31" at bounding box center [459, 307] width 24 height 24
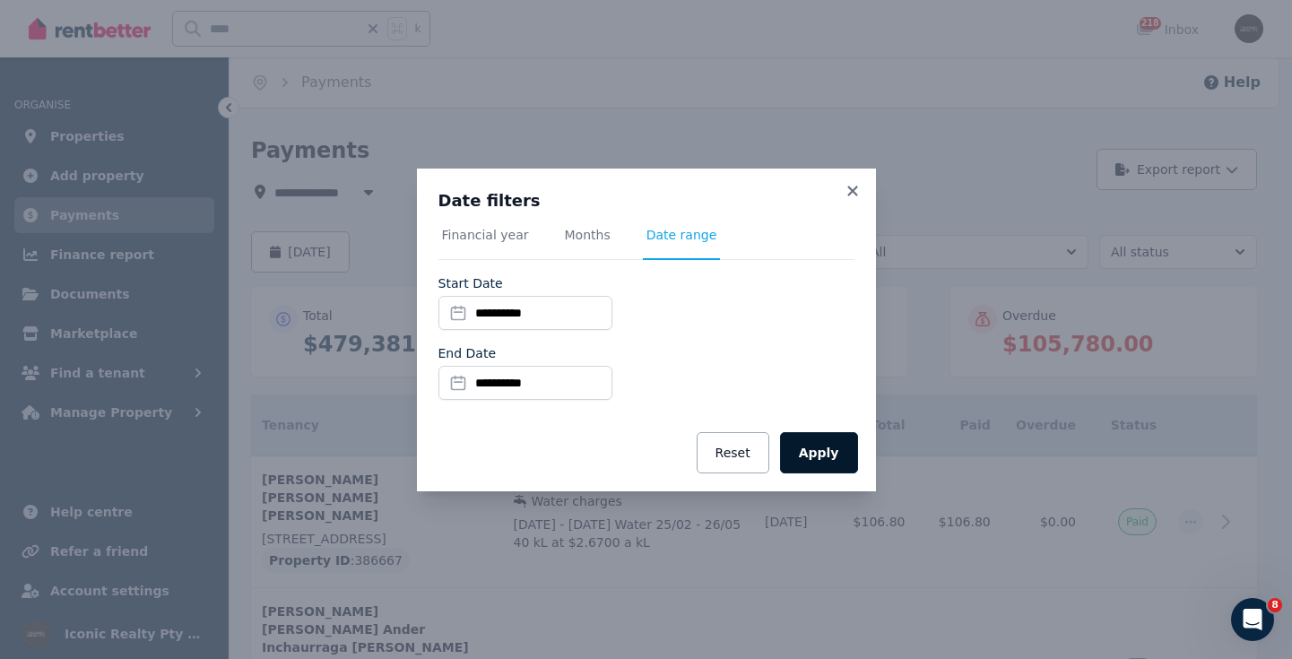
click at [817, 455] on button "Apply" at bounding box center [819, 452] width 78 height 41
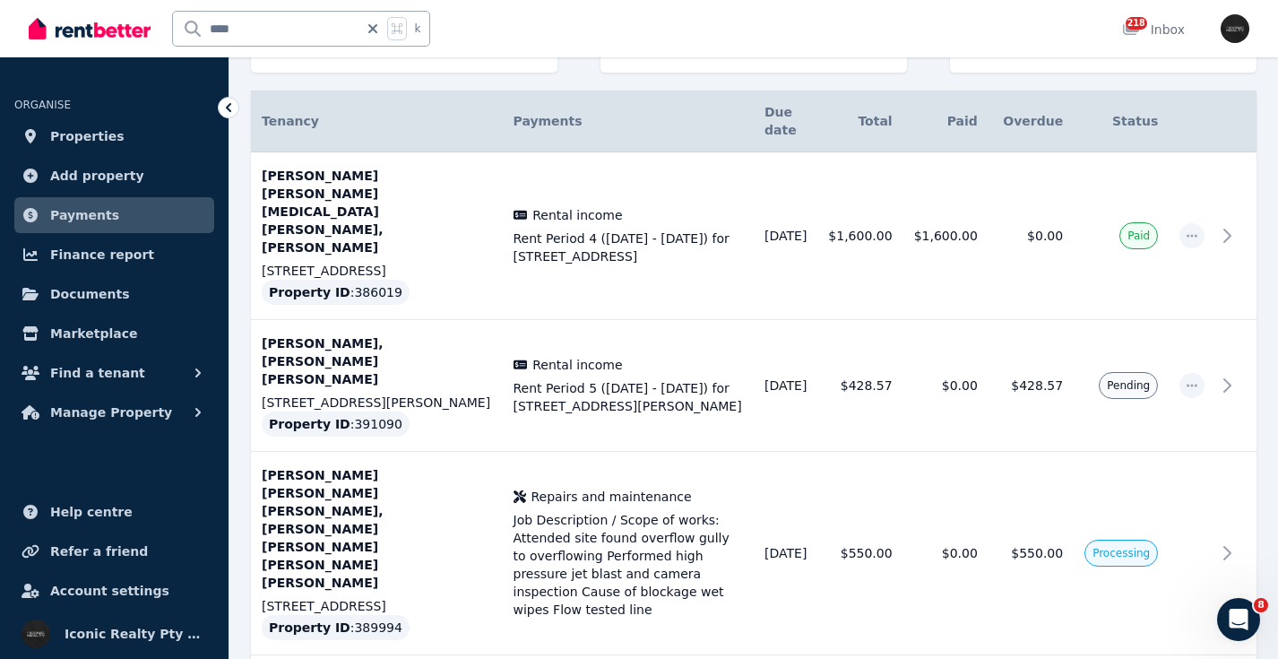
scroll to position [308, 0]
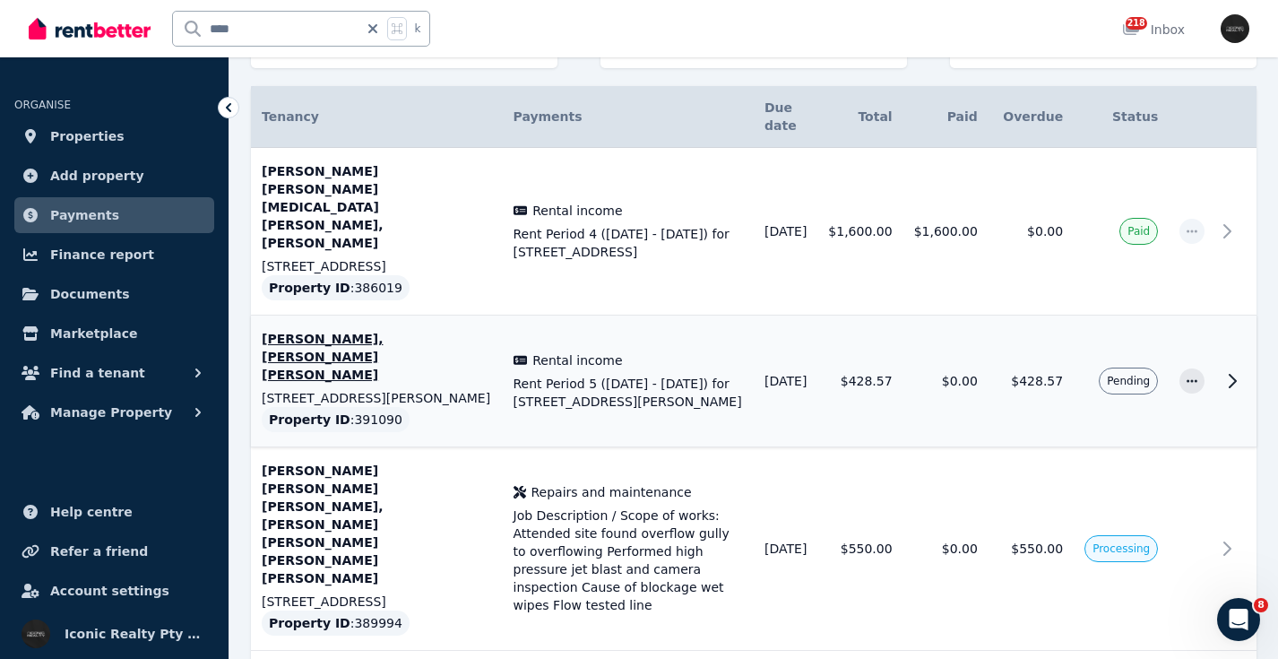
click at [1236, 375] on icon at bounding box center [1233, 381] width 6 height 13
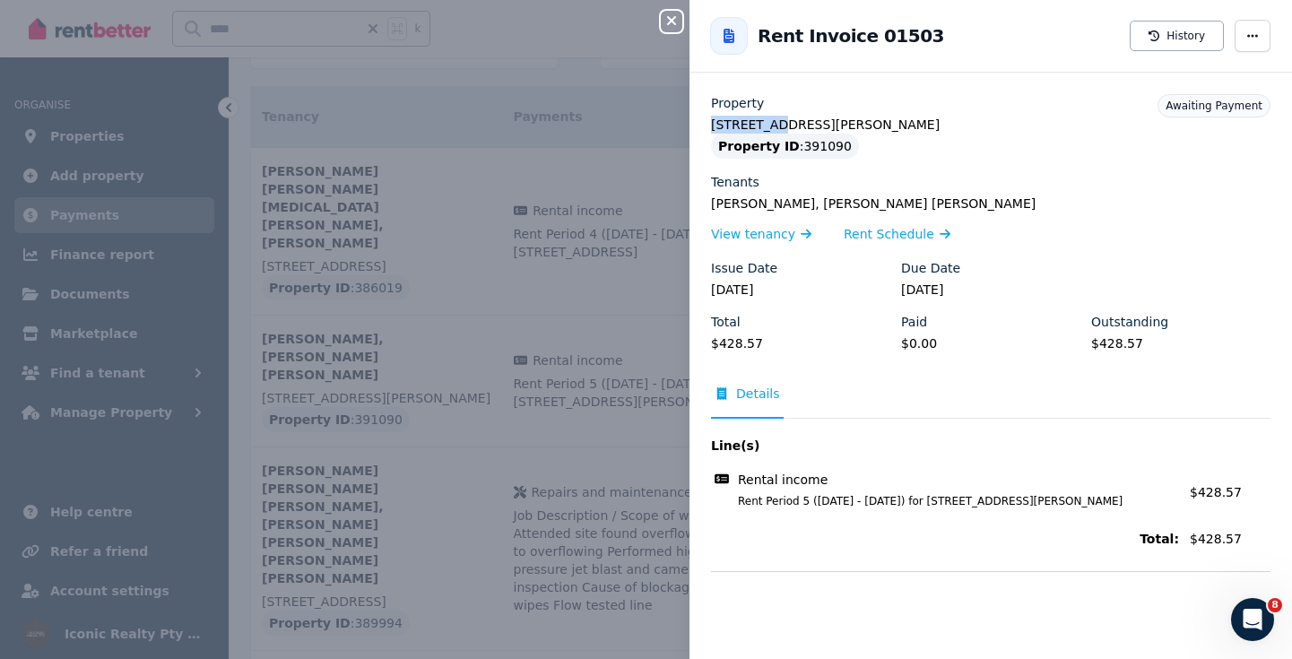
drag, startPoint x: 710, startPoint y: 124, endPoint x: 773, endPoint y: 125, distance: 62.8
click at [773, 125] on div "Property [STREET_ADDRESS][PERSON_NAME] Property ID : 391090 Tenants [PERSON_NAM…" at bounding box center [990, 332] width 602 height 477
copy legend "2/11 [PERSON_NAME]"
click at [673, 18] on icon "button" at bounding box center [672, 20] width 22 height 14
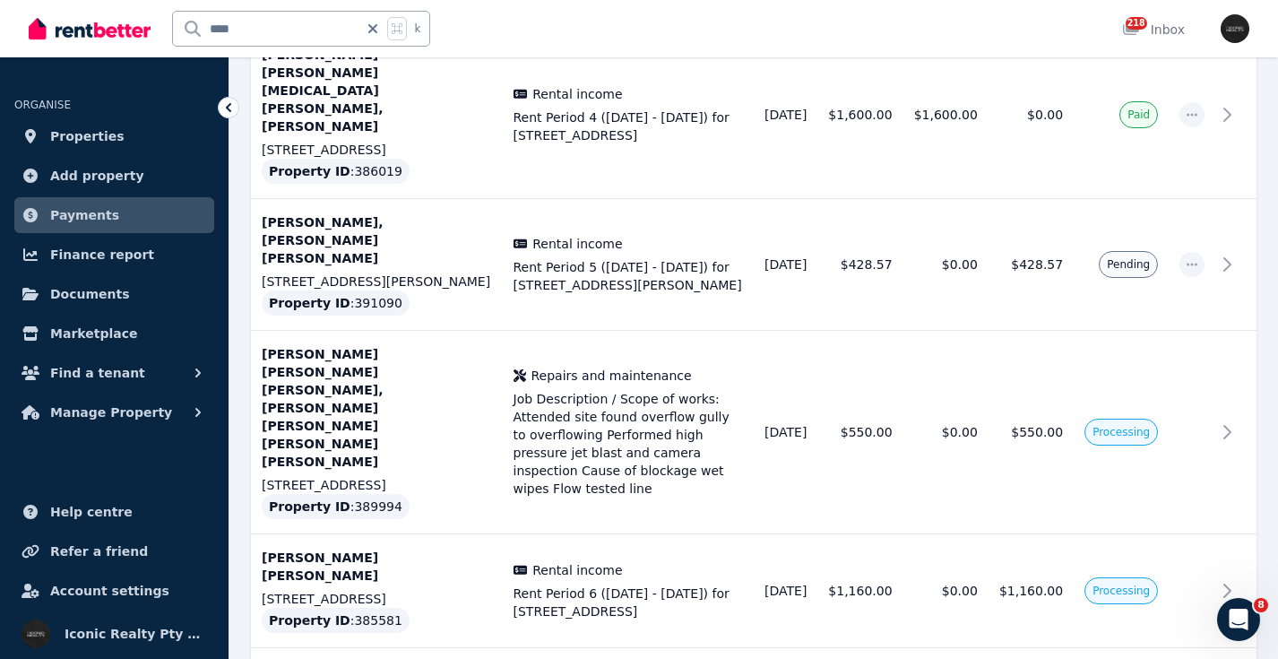
scroll to position [446, 0]
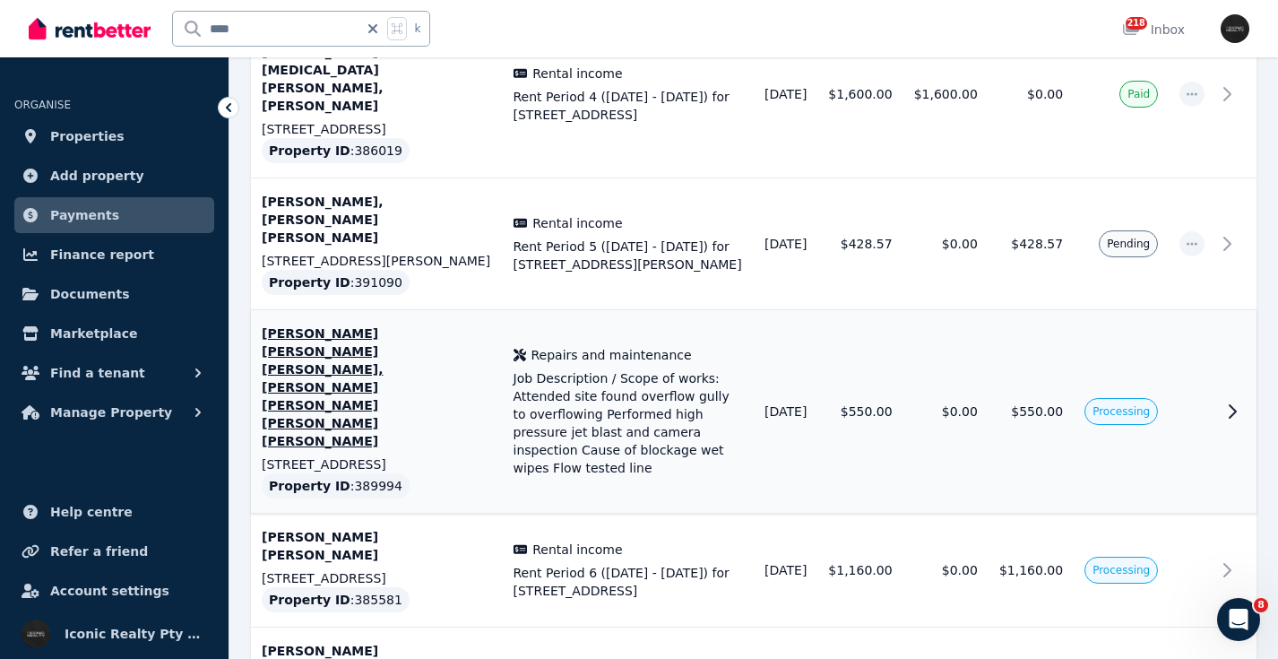
click at [1226, 401] on icon at bounding box center [1233, 412] width 22 height 22
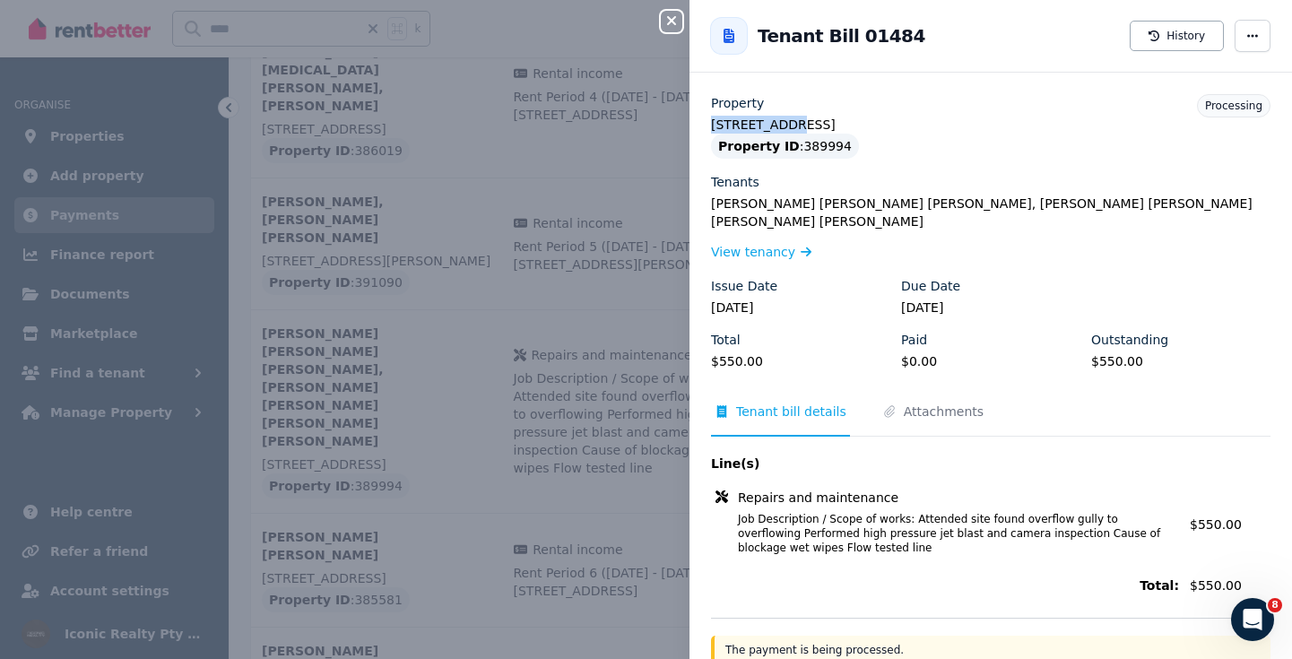
drag, startPoint x: 711, startPoint y: 124, endPoint x: 779, endPoint y: 123, distance: 68.1
click at [779, 123] on legend "[STREET_ADDRESS]" at bounding box center [990, 125] width 559 height 18
copy legend "71 St Marks"
click at [664, 20] on icon "button" at bounding box center [672, 20] width 22 height 14
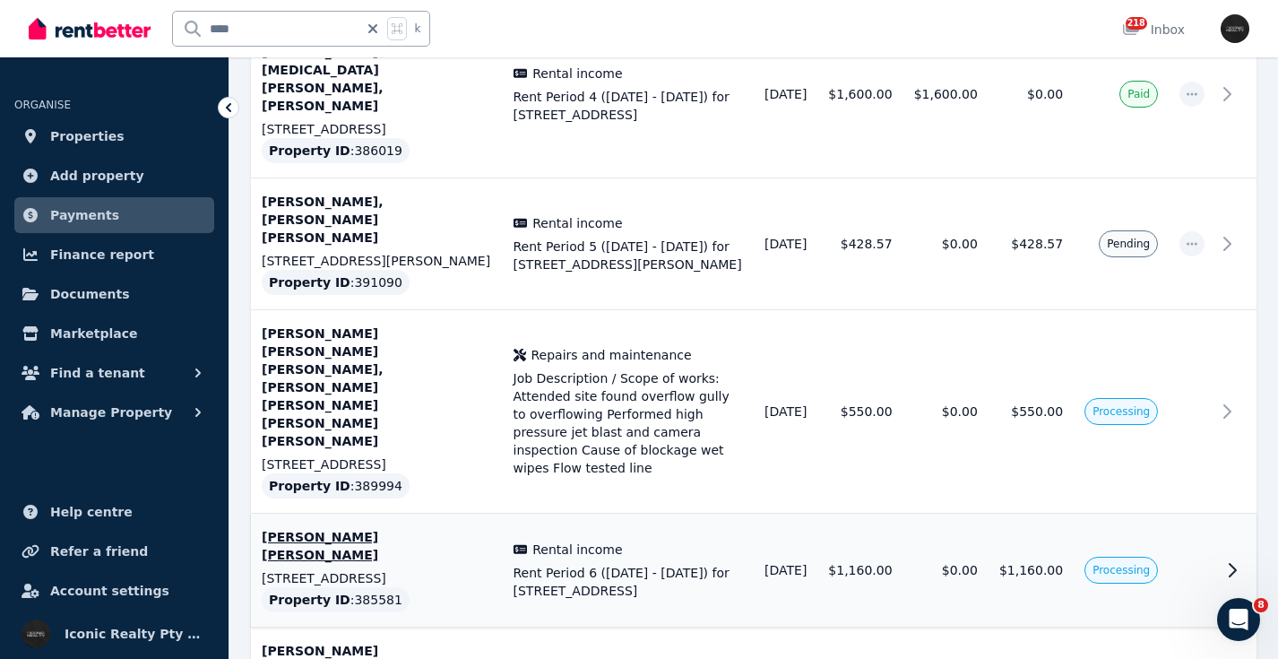
click at [1229, 559] on icon at bounding box center [1233, 570] width 22 height 22
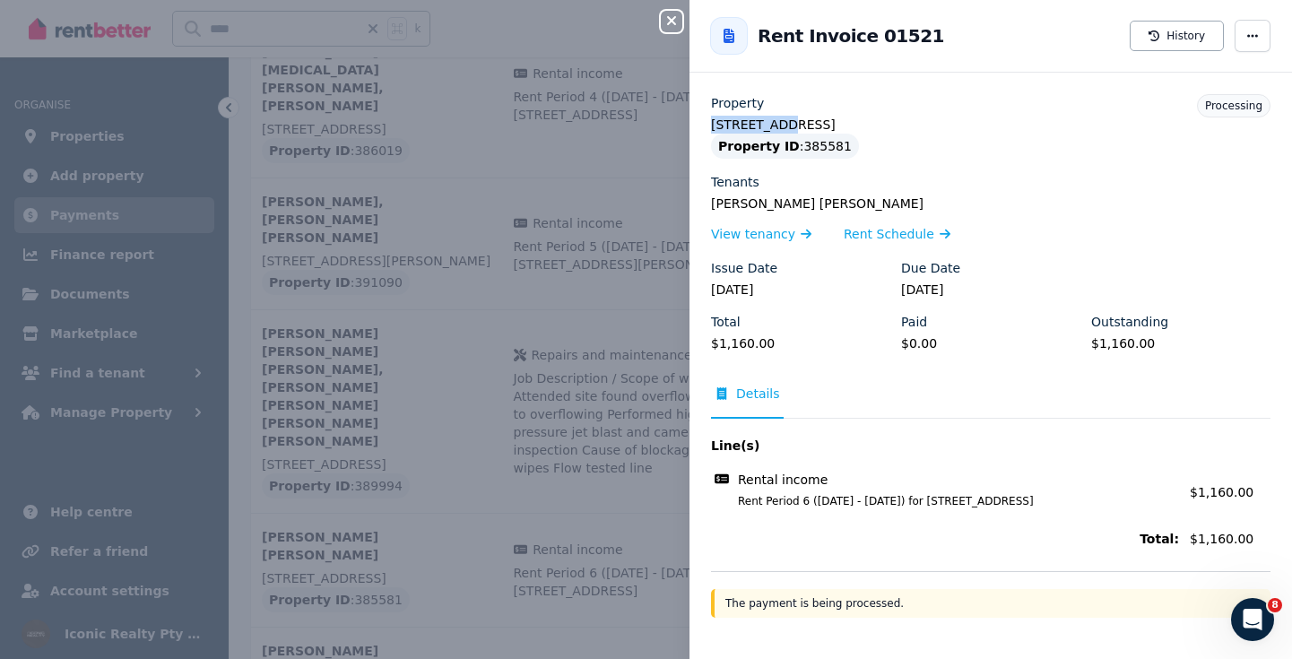
drag, startPoint x: 776, startPoint y: 126, endPoint x: 707, endPoint y: 125, distance: 68.1
click at [707, 125] on div "Property [STREET_ADDRESS] Property ID : 385581 Tenants [PERSON_NAME] [PERSON_NA…" at bounding box center [990, 356] width 602 height 524
copy legend "3/12 Prince"
click at [671, 22] on icon "button" at bounding box center [671, 20] width 9 height 9
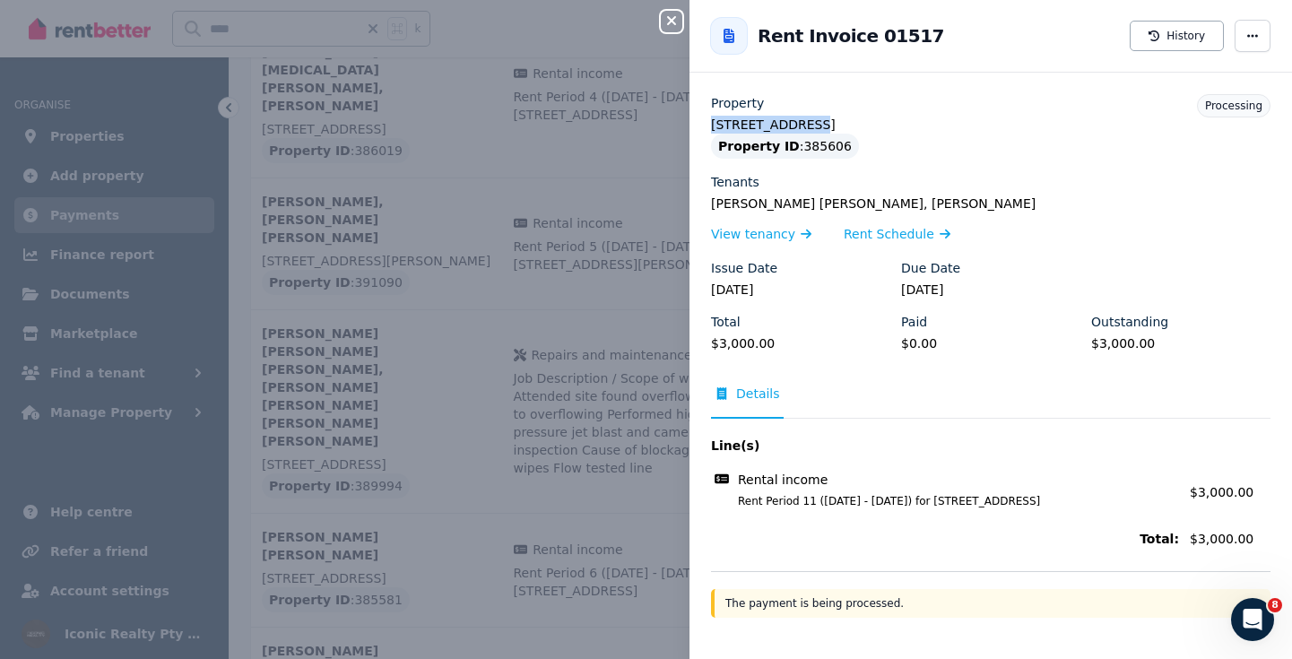
drag, startPoint x: 791, startPoint y: 125, endPoint x: 707, endPoint y: 121, distance: 83.5
click at [709, 122] on div "Property [STREET_ADDRESS] Property ID : 385606 Tenants [PERSON_NAME] [PERSON_NA…" at bounding box center [990, 356] width 602 height 524
click at [663, 15] on icon "button" at bounding box center [672, 20] width 22 height 14
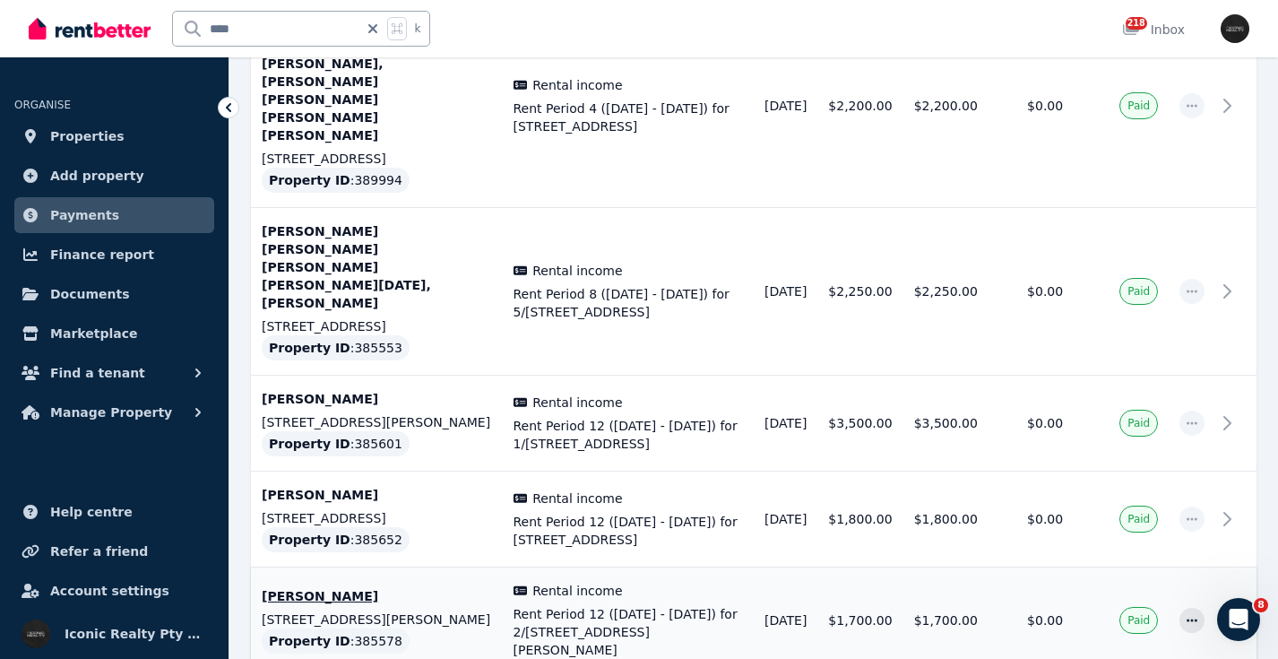
scroll to position [1200, 0]
click at [145, 132] on link "Properties" at bounding box center [114, 136] width 200 height 36
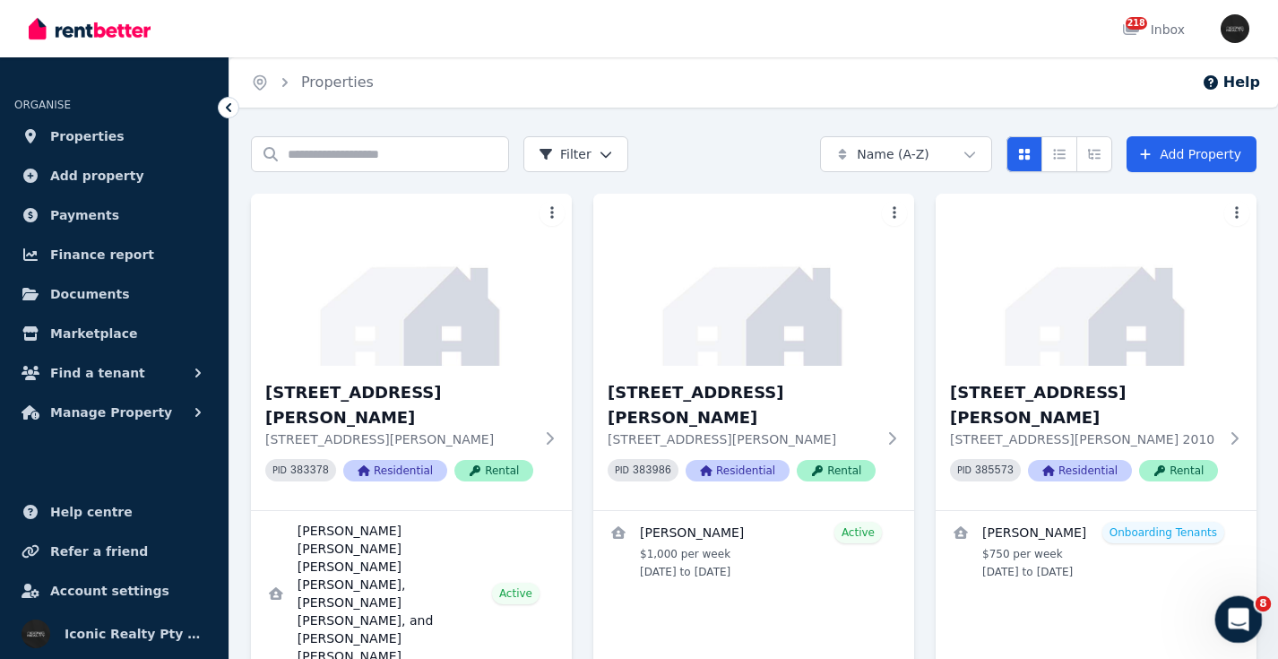
click at [1259, 611] on div "Open Intercom Messenger" at bounding box center [1236, 616] width 59 height 59
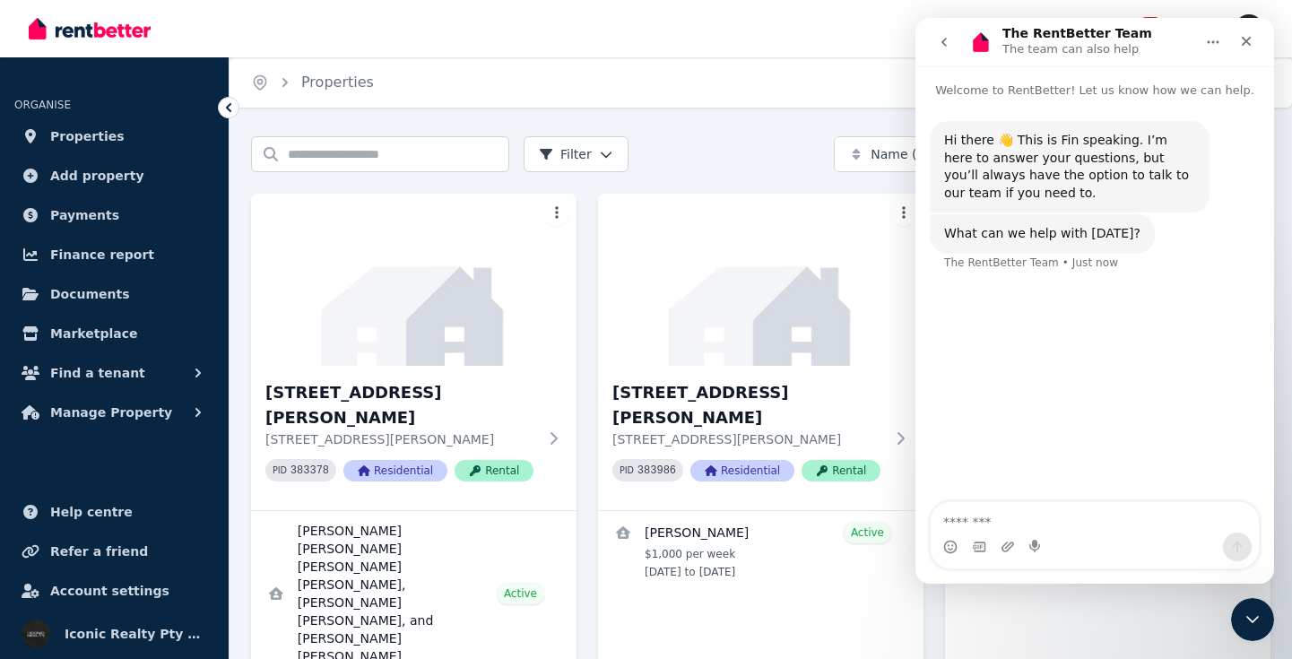
click at [997, 495] on div "Hi there 👋 This is Fin speaking. I’m here to answer your questions, but you’ll …" at bounding box center [1094, 302] width 359 height 404
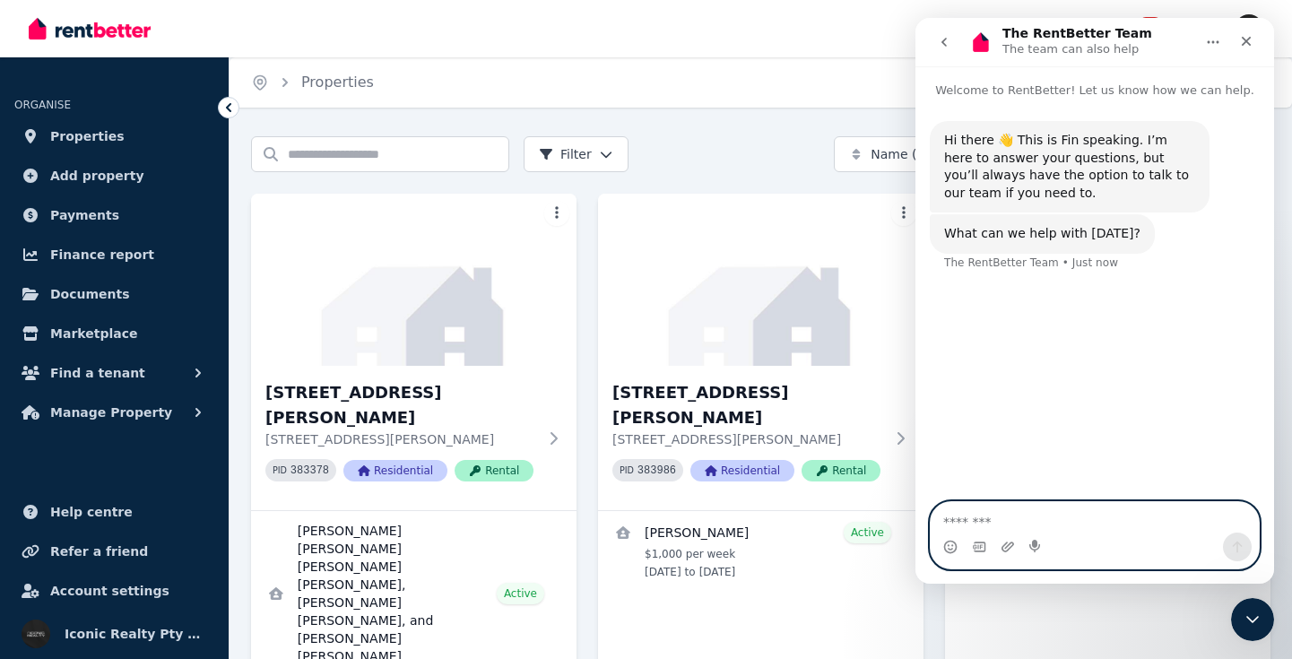
click at [992, 512] on textarea "Message…" at bounding box center [1095, 517] width 328 height 30
type textarea "*"
type textarea "**********"
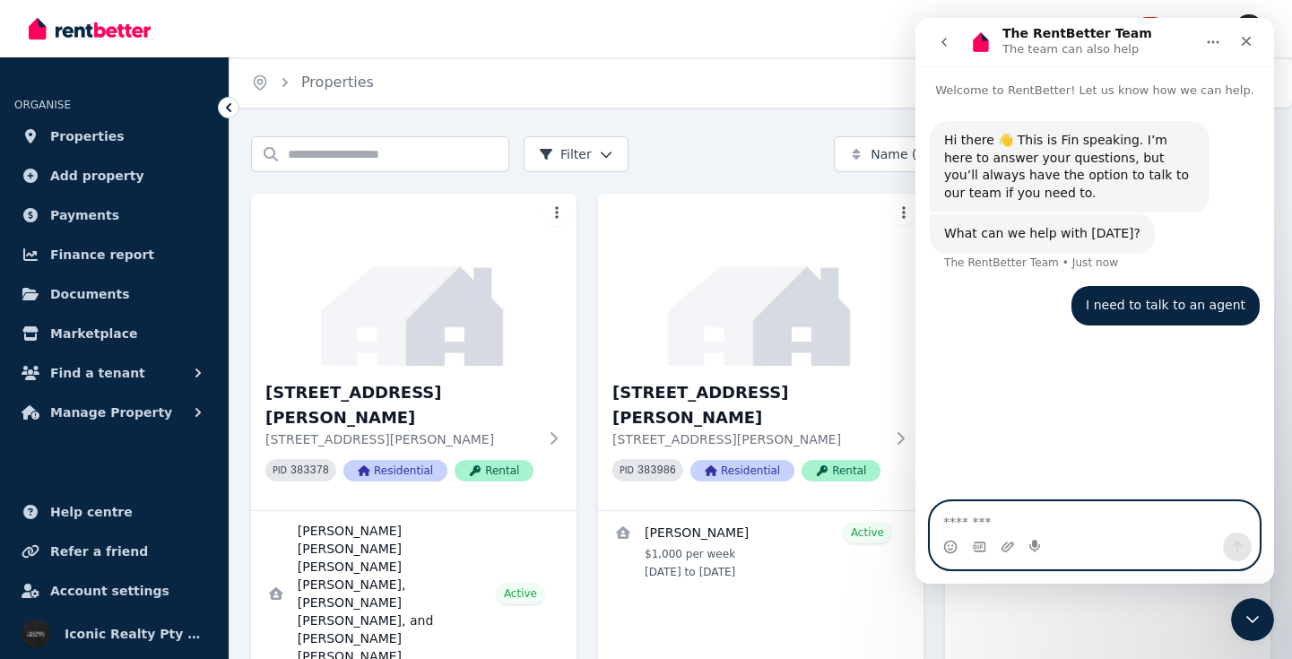
paste textarea "**********"
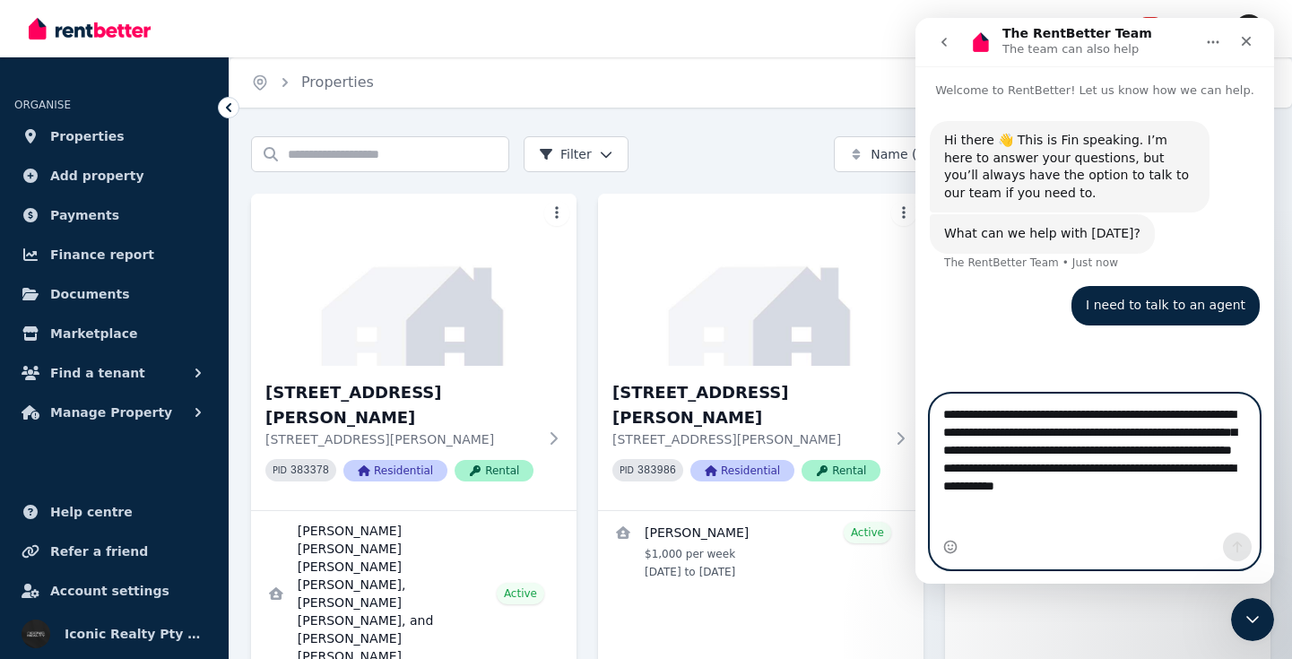
type textarea "**********"
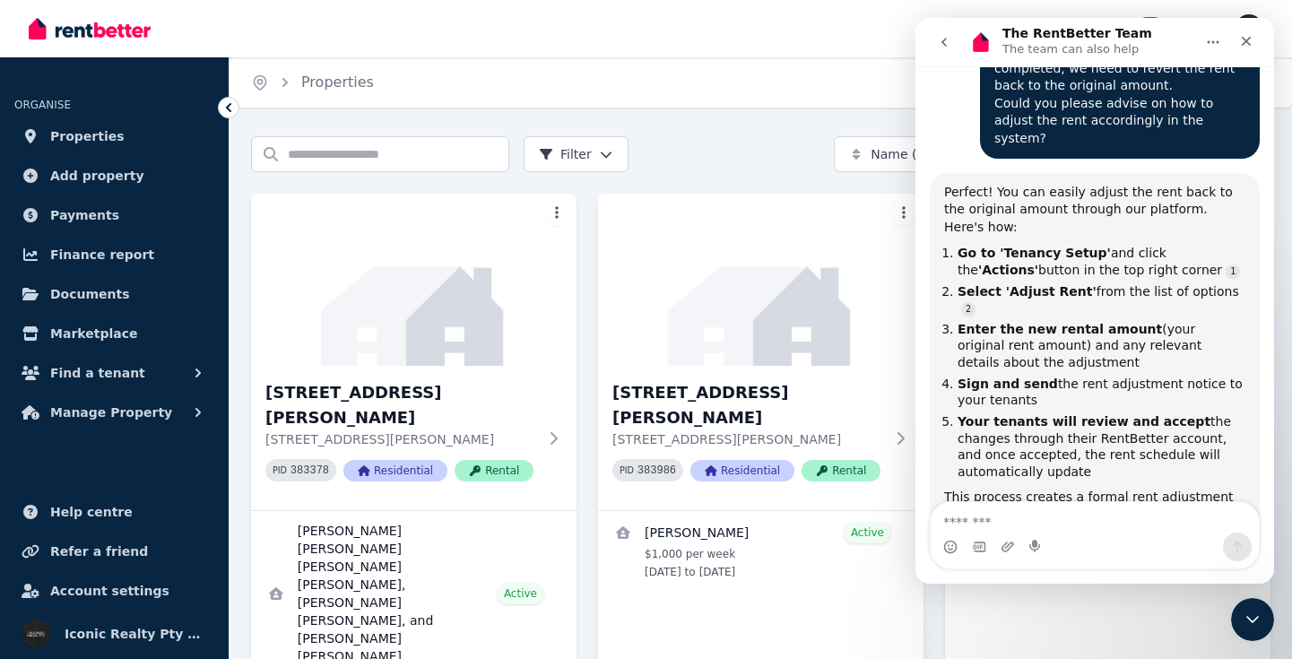
scroll to position [591, 0]
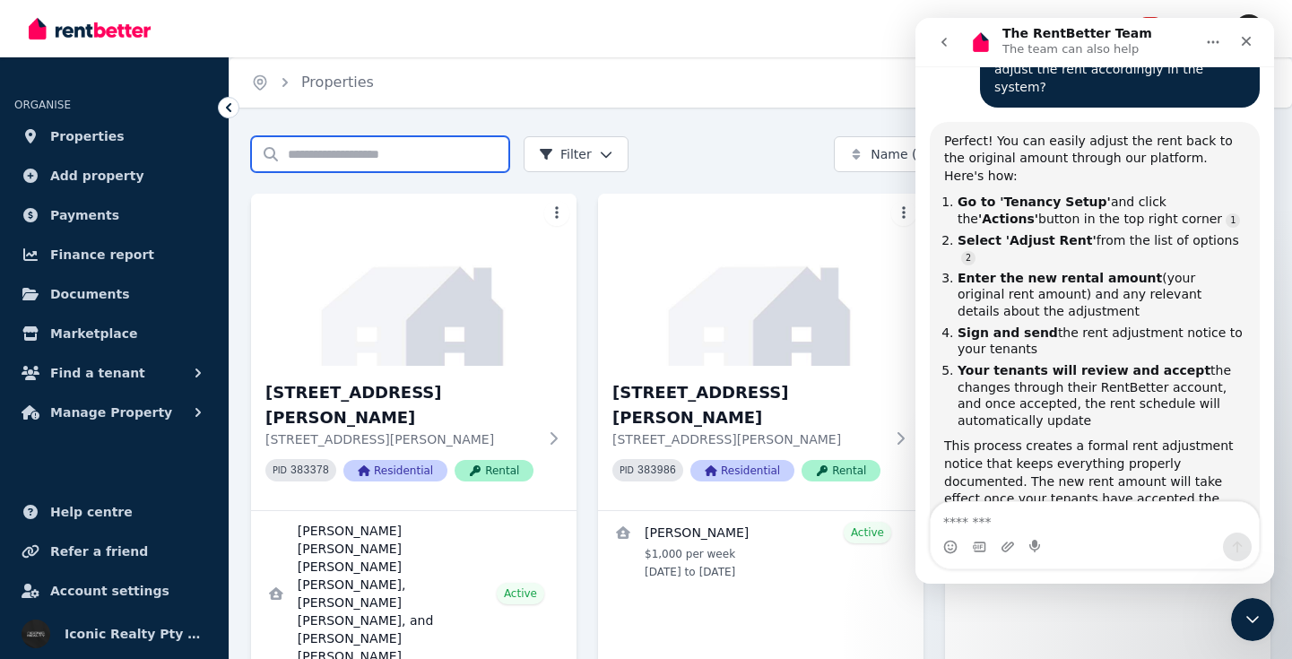
click at [302, 151] on input "Search properties" at bounding box center [380, 154] width 258 height 36
type input "**"
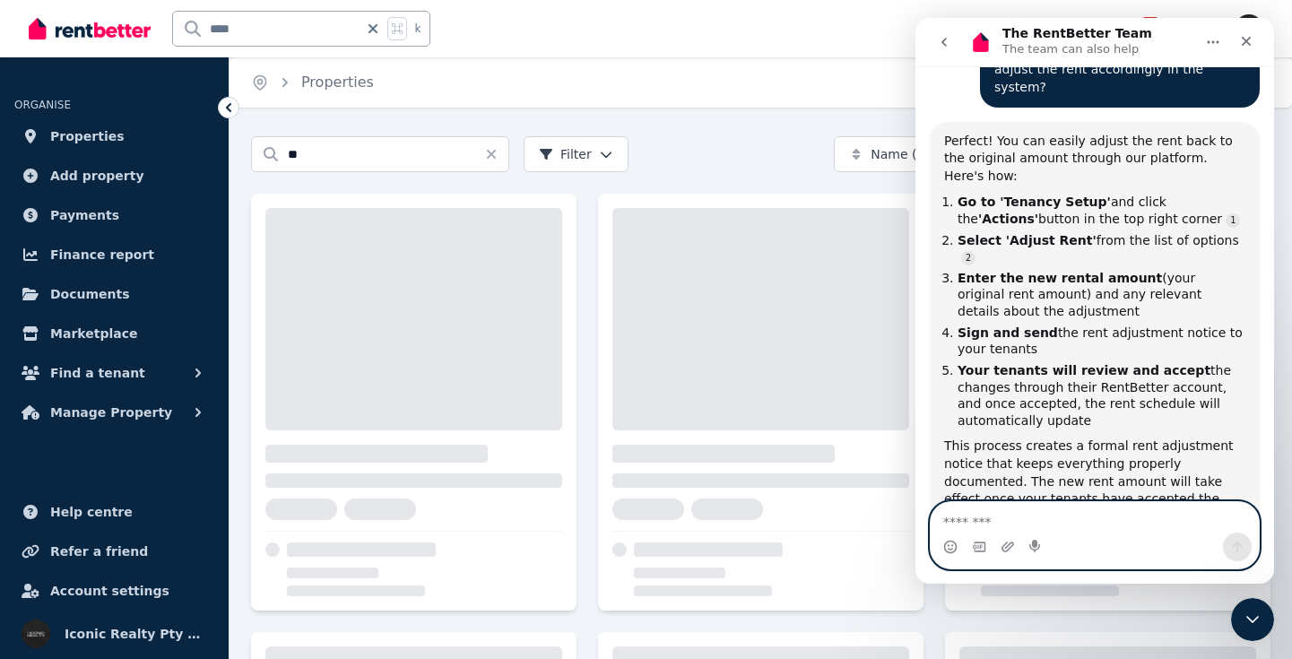
click at [1006, 520] on textarea "Message…" at bounding box center [1095, 517] width 328 height 30
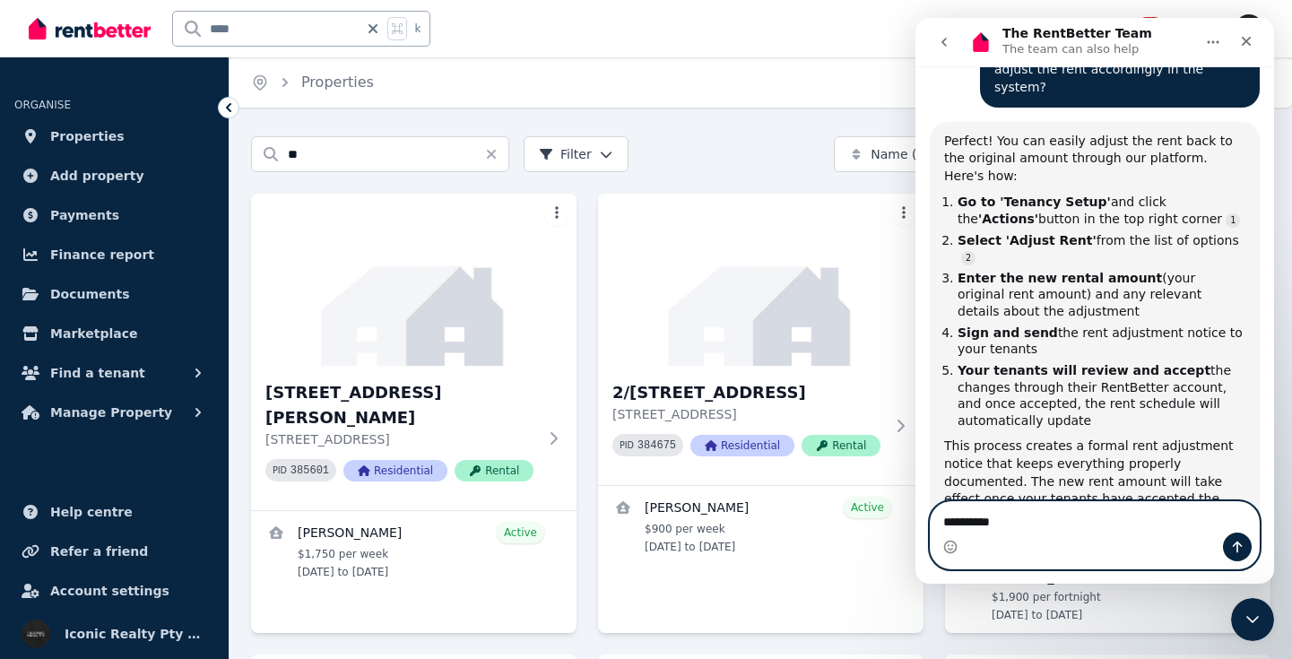
type textarea "**********"
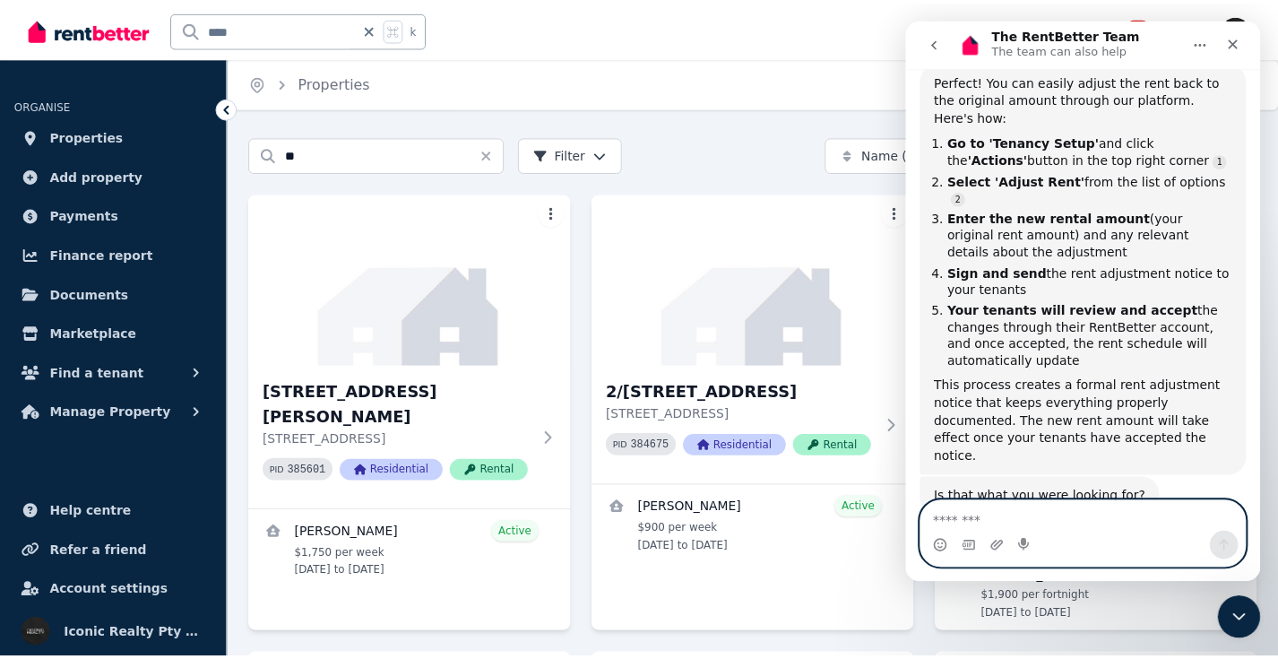
scroll to position [709, 0]
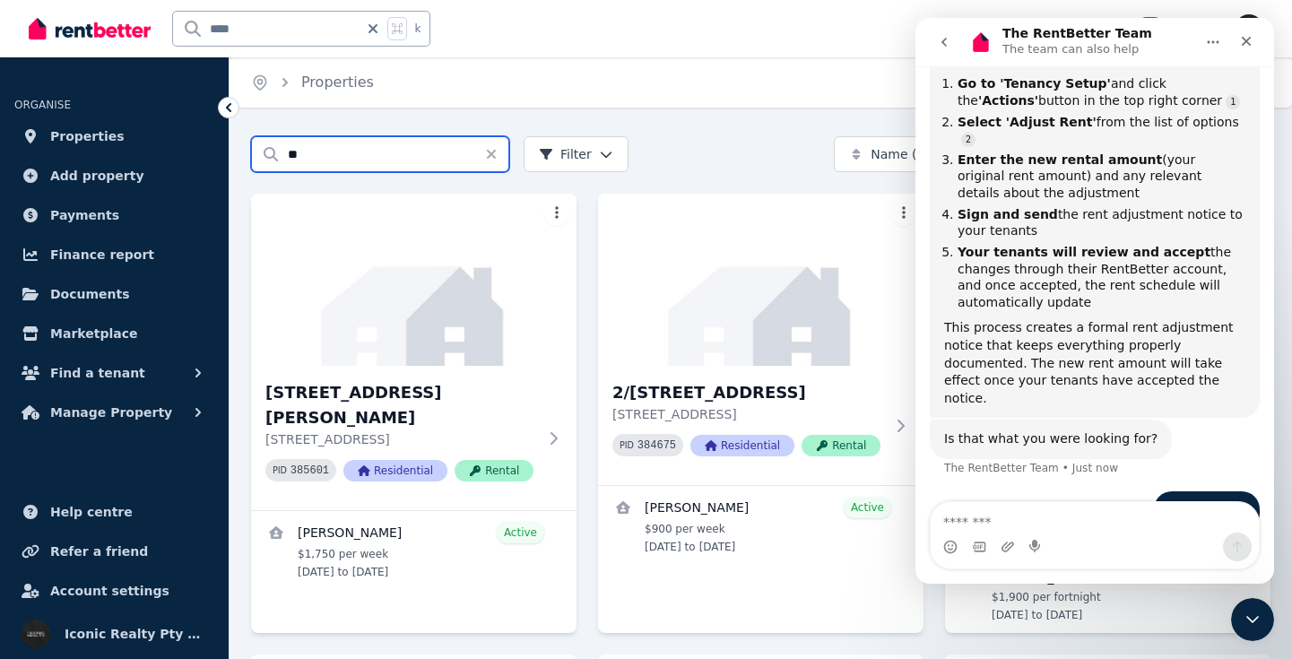
click at [351, 158] on input "**" at bounding box center [380, 154] width 258 height 36
click at [719, 144] on div "Search properties ** Filter Name (A-Z) Add Property" at bounding box center [760, 154] width 1019 height 36
click at [1248, 39] on icon "Close" at bounding box center [1247, 42] width 10 height 10
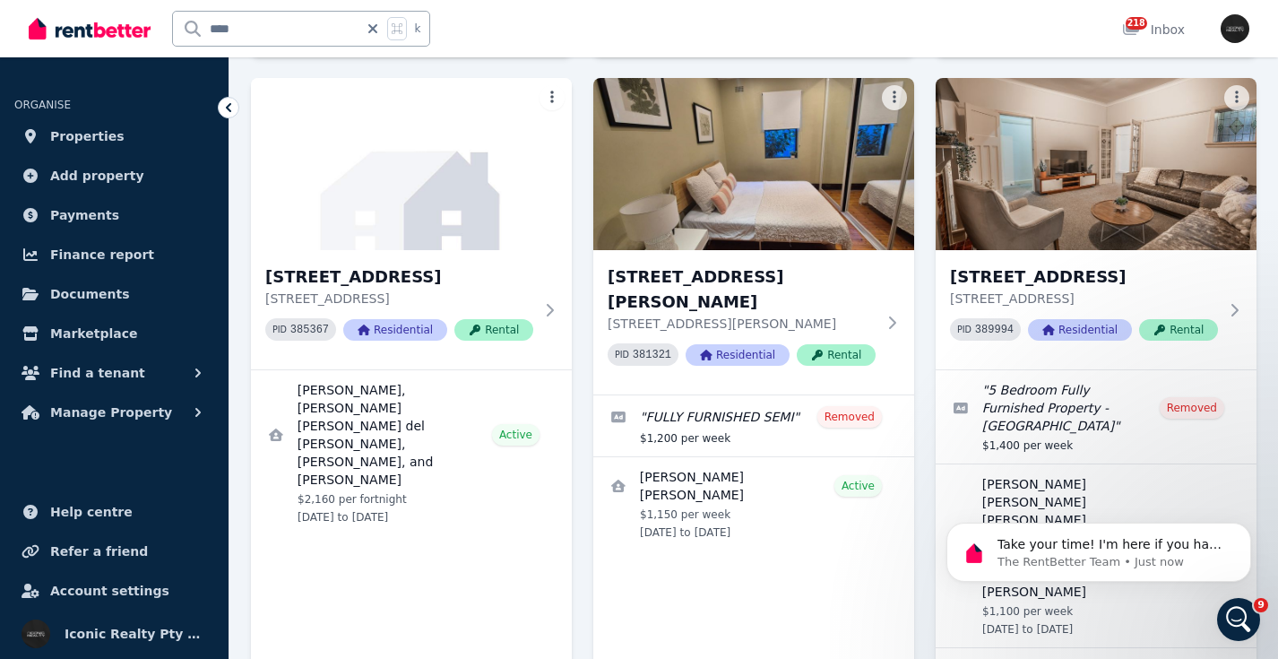
scroll to position [1457, 0]
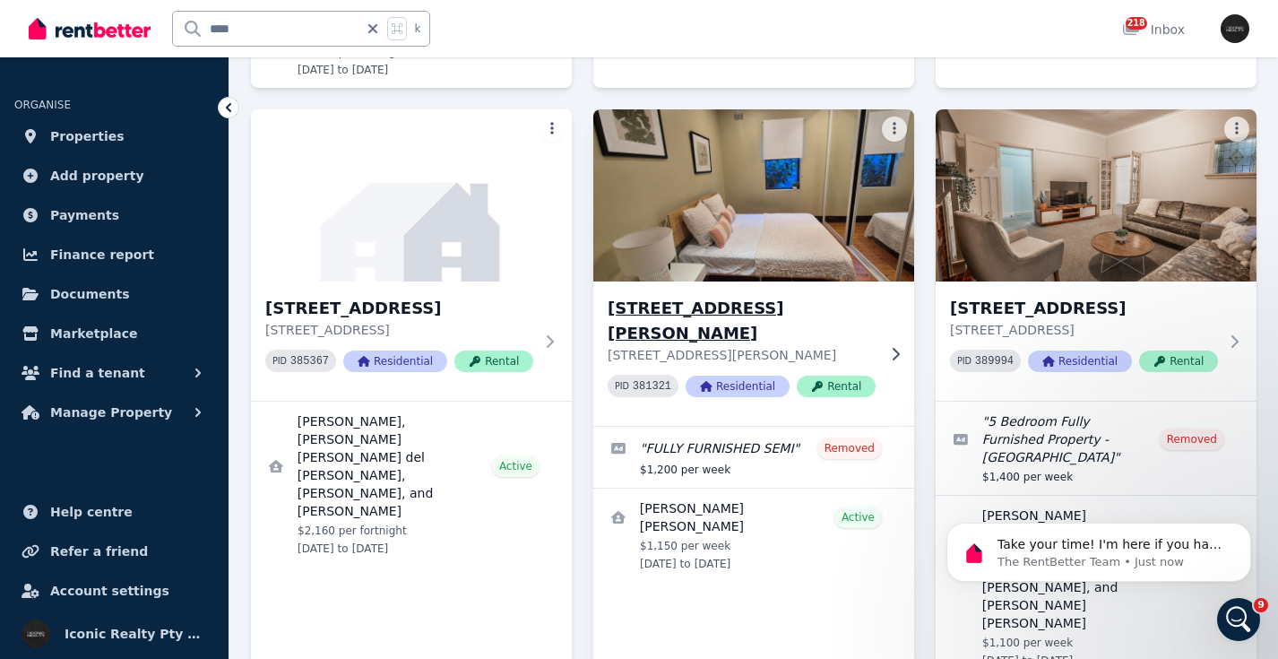
click at [828, 125] on img at bounding box center [753, 195] width 337 height 181
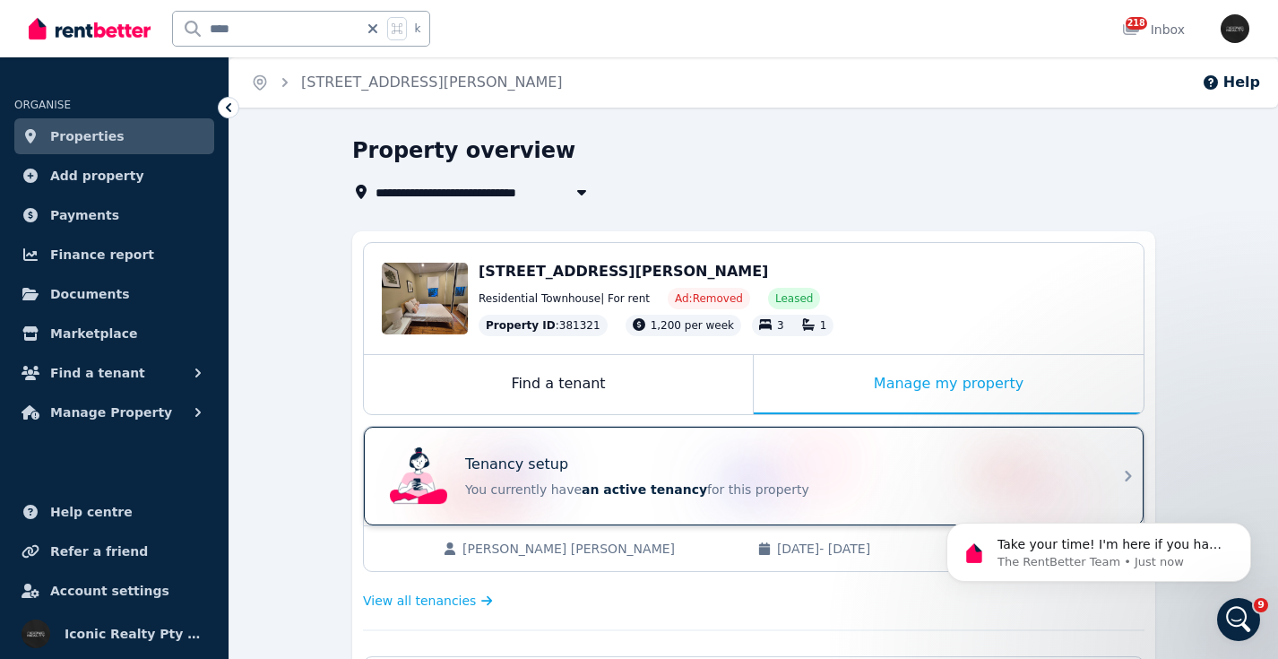
click at [711, 450] on div "Tenancy setup You currently have an active tenancy for this property" at bounding box center [738, 476] width 710 height 72
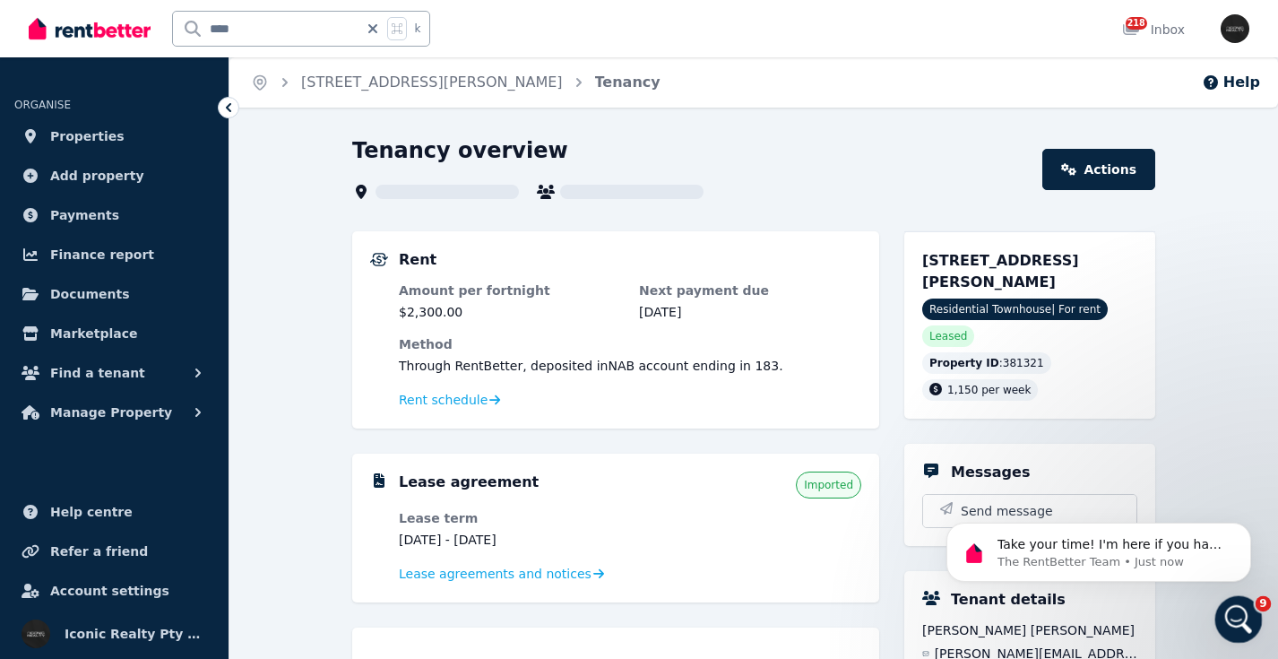
click at [1238, 618] on icon "Open Intercom Messenger" at bounding box center [1236, 617] width 13 height 14
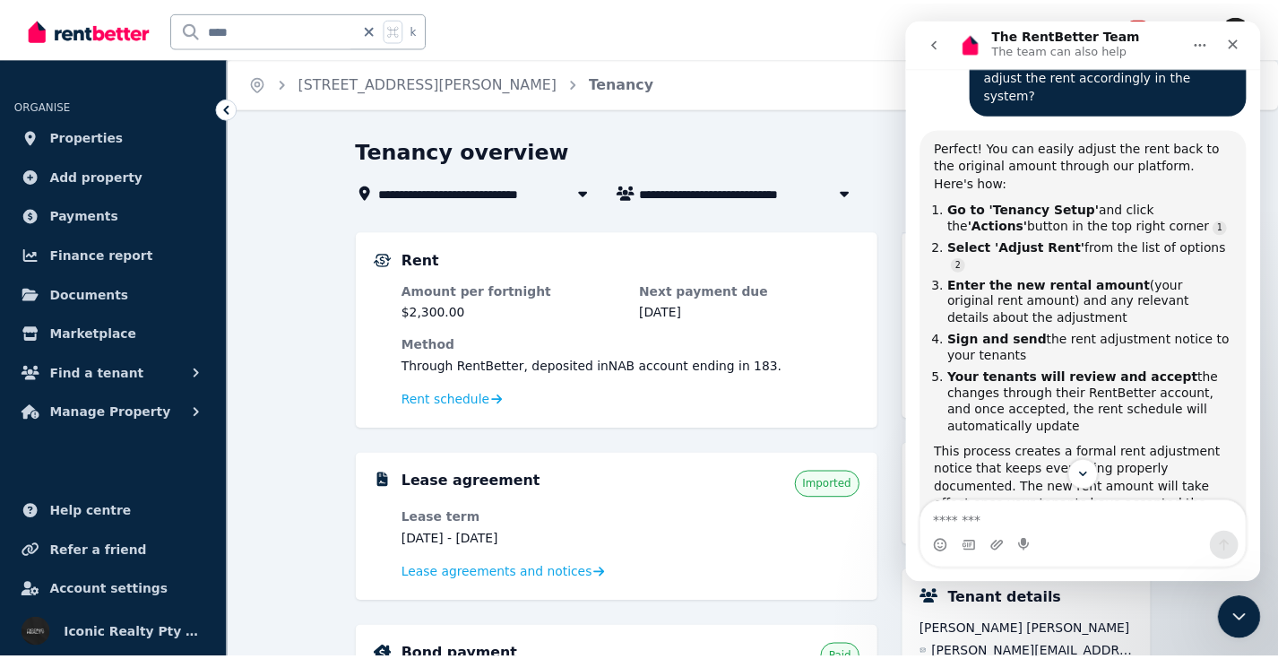
scroll to position [585, 0]
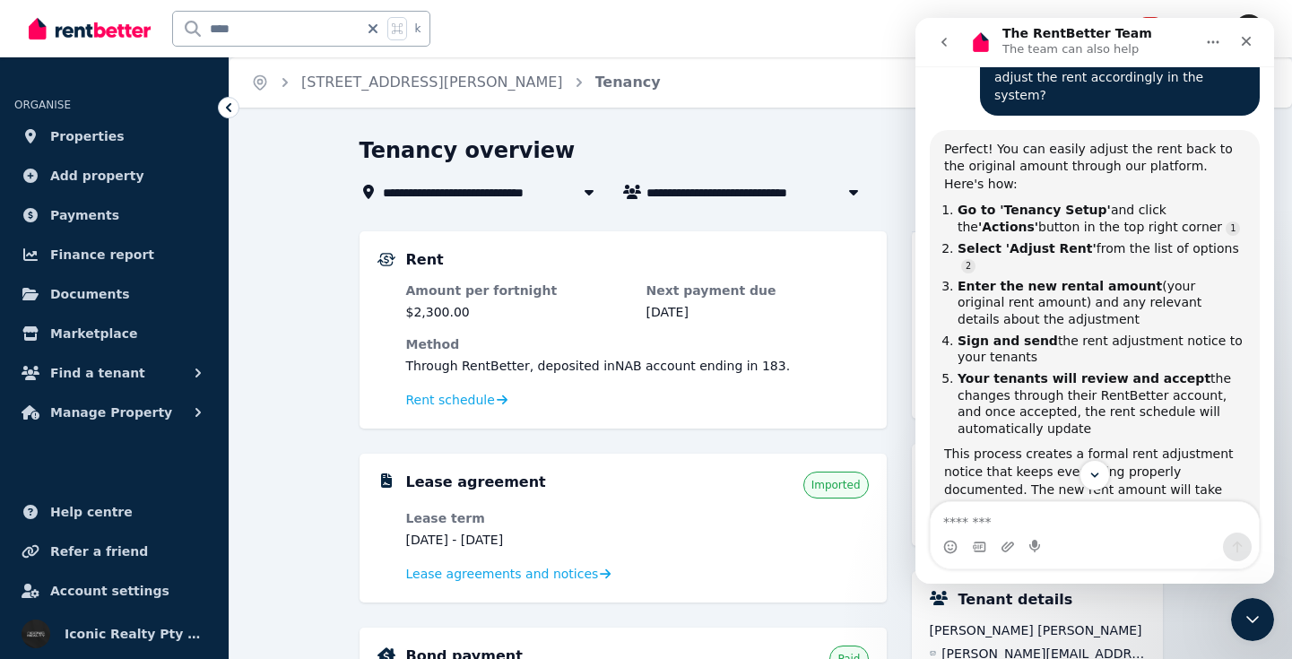
drag, startPoint x: 291, startPoint y: 339, endPoint x: 316, endPoint y: 330, distance: 26.7
click at [1257, 41] on div "Close" at bounding box center [1246, 41] width 32 height 32
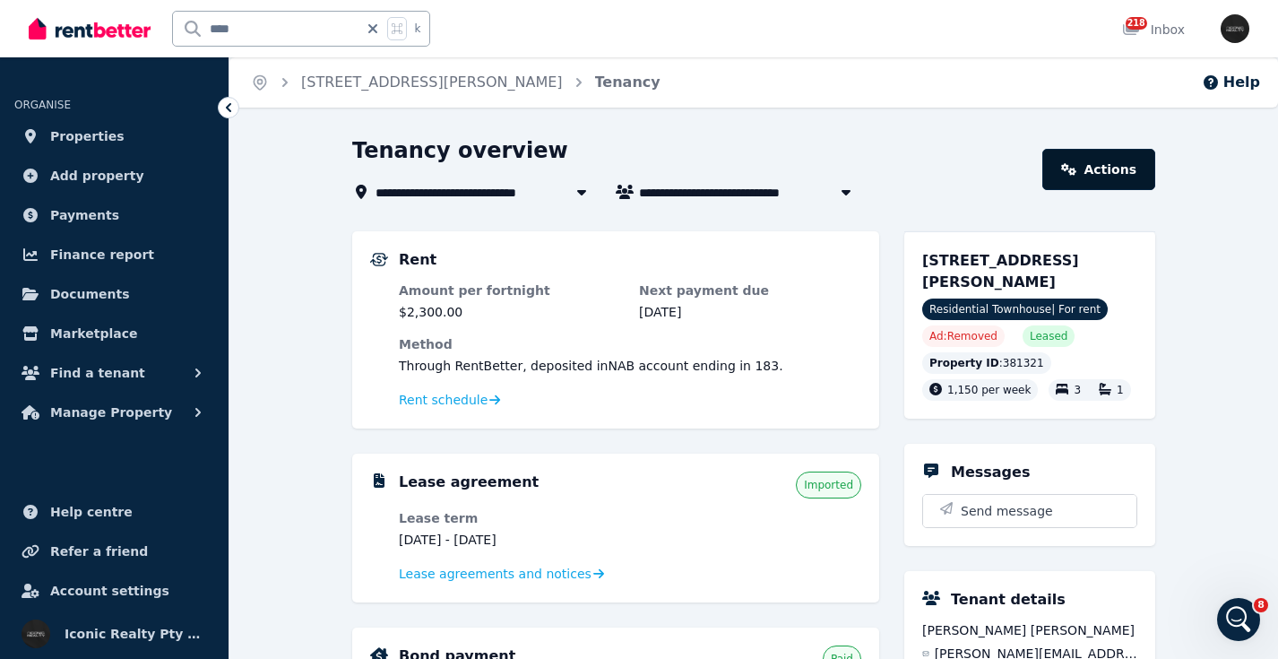
click at [1123, 171] on link "Actions" at bounding box center [1099, 169] width 113 height 41
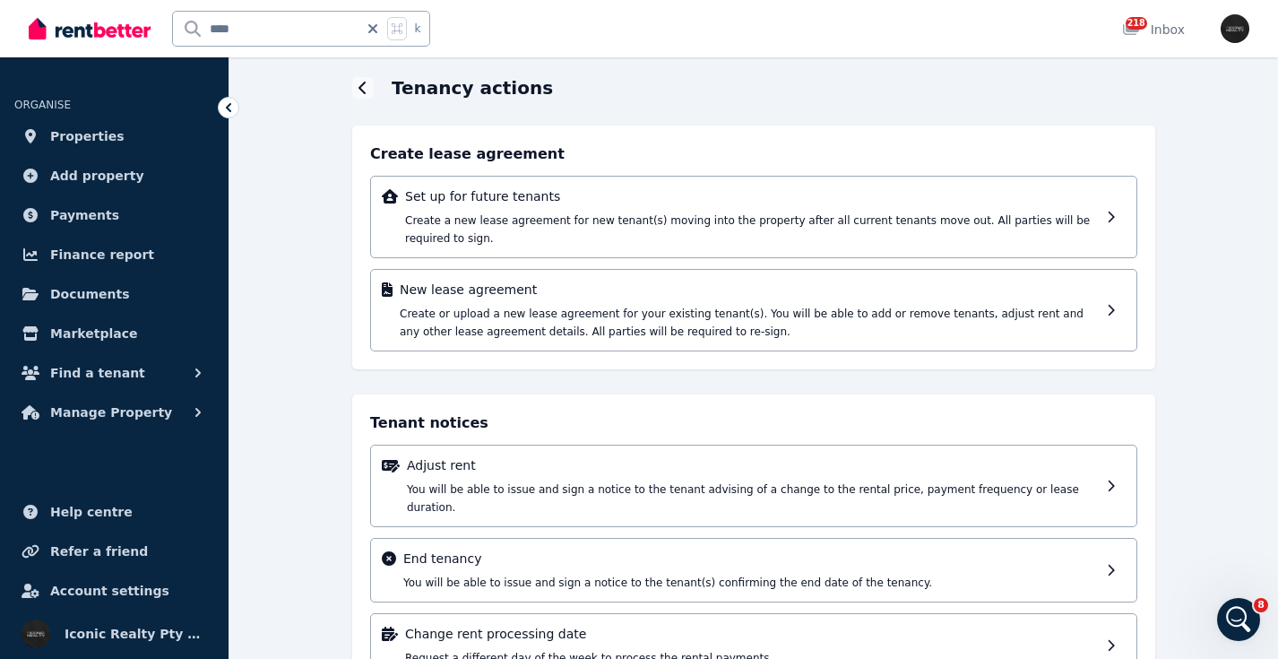
scroll to position [83, 0]
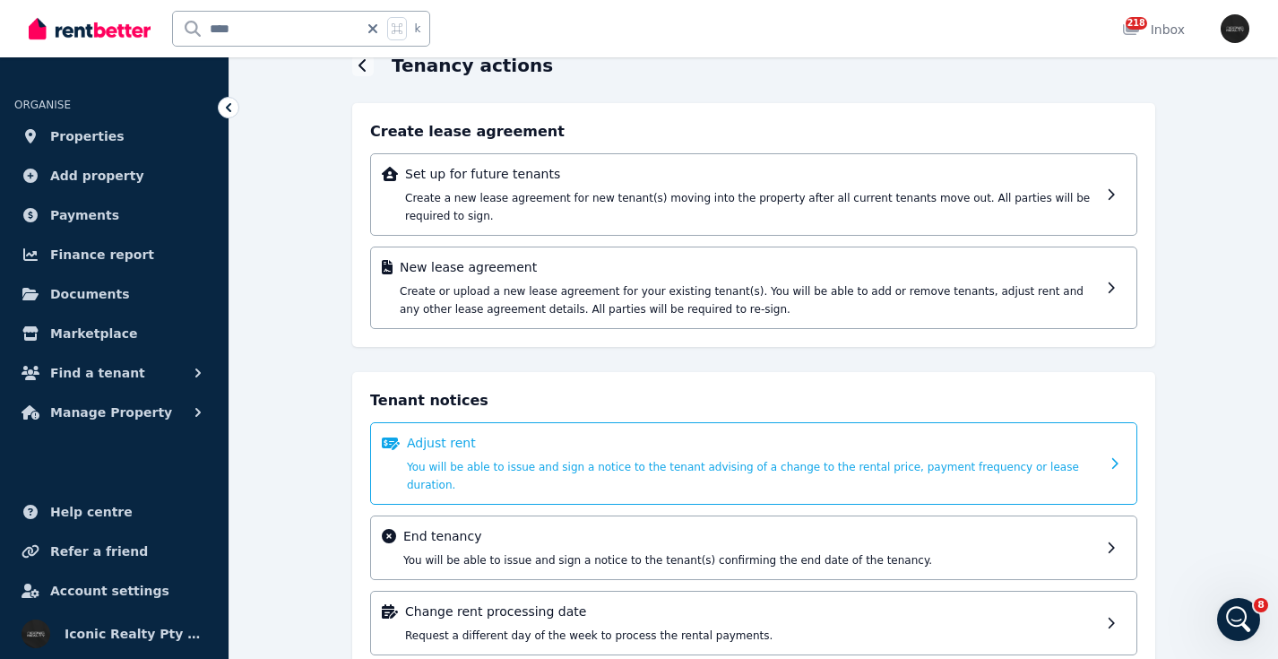
click at [652, 447] on p "Adjust rent" at bounding box center [753, 443] width 693 height 18
select select "**********"
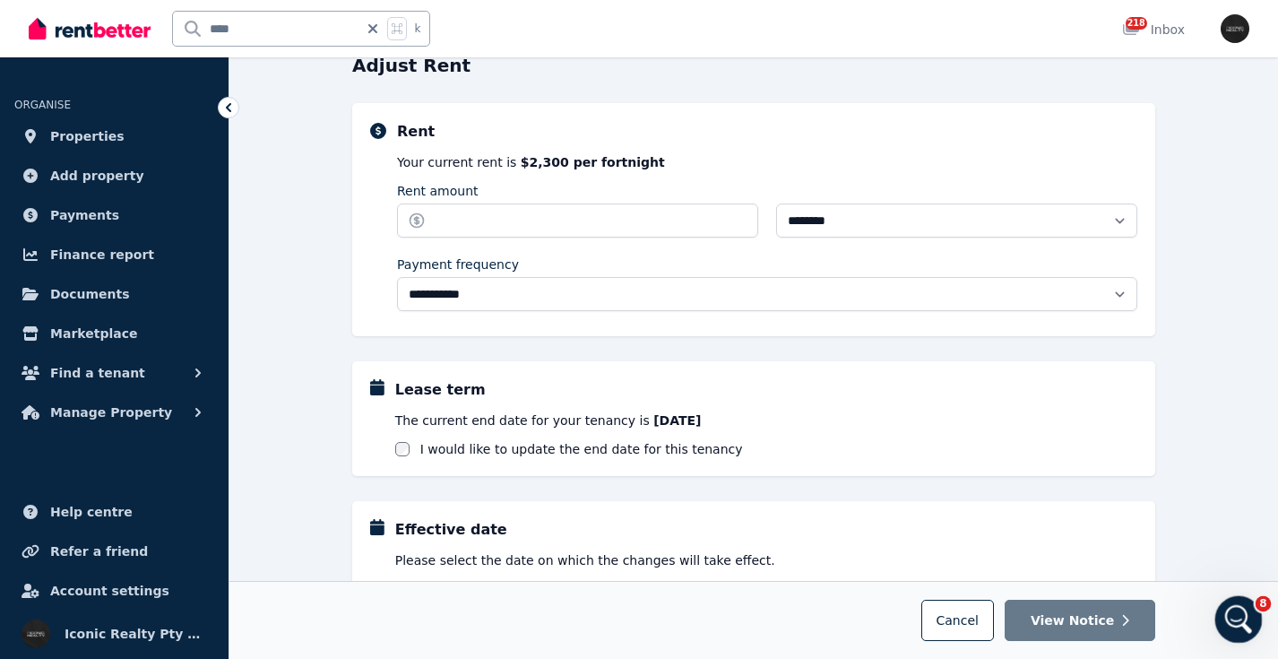
click at [1241, 618] on icon "Open Intercom Messenger" at bounding box center [1237, 617] width 30 height 30
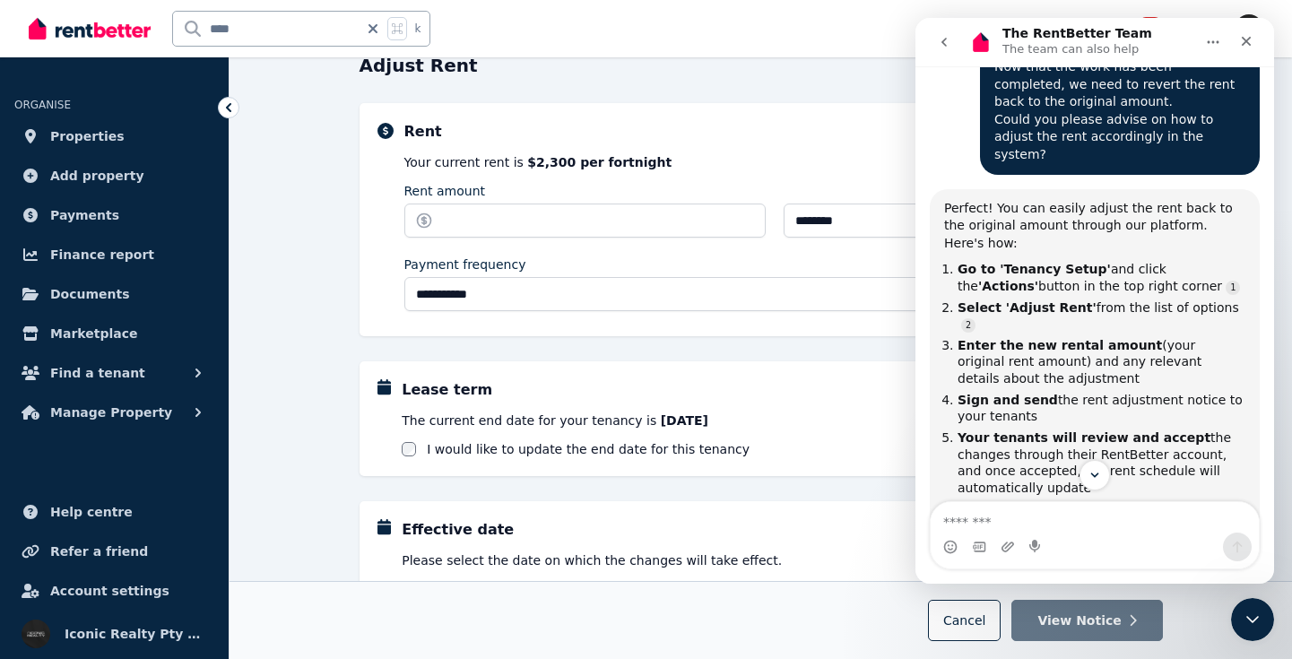
scroll to position [535, 0]
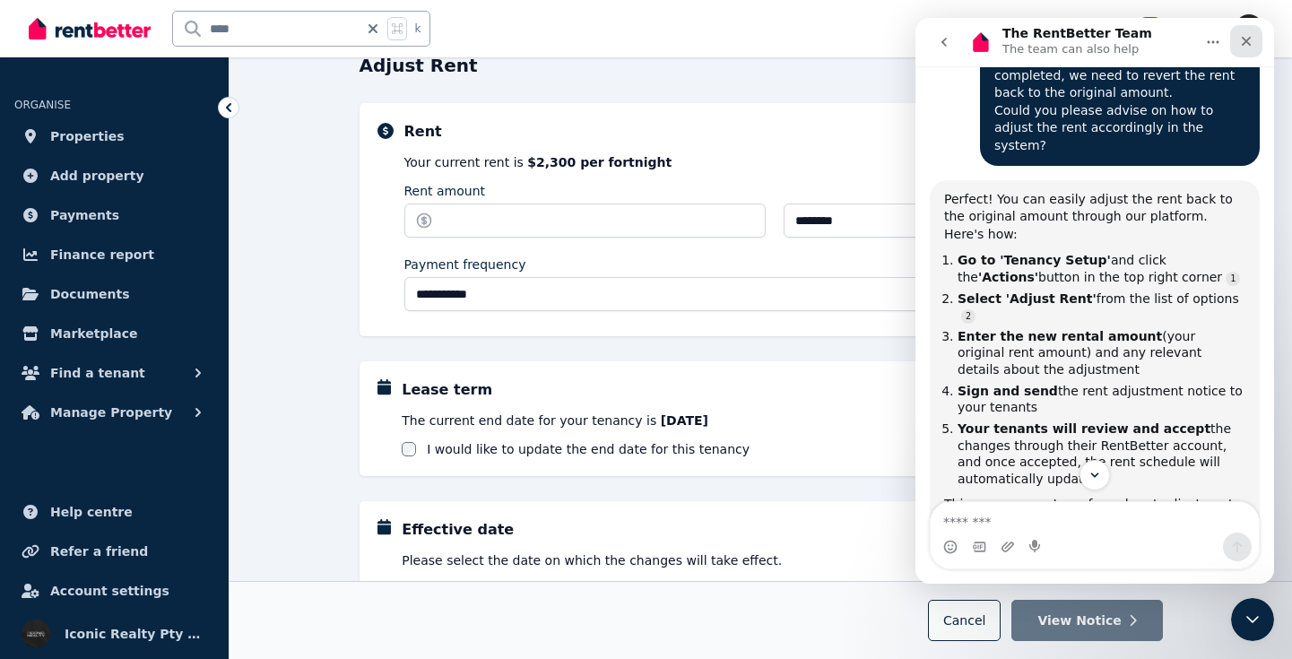
click at [1245, 42] on icon "Close" at bounding box center [1247, 42] width 10 height 10
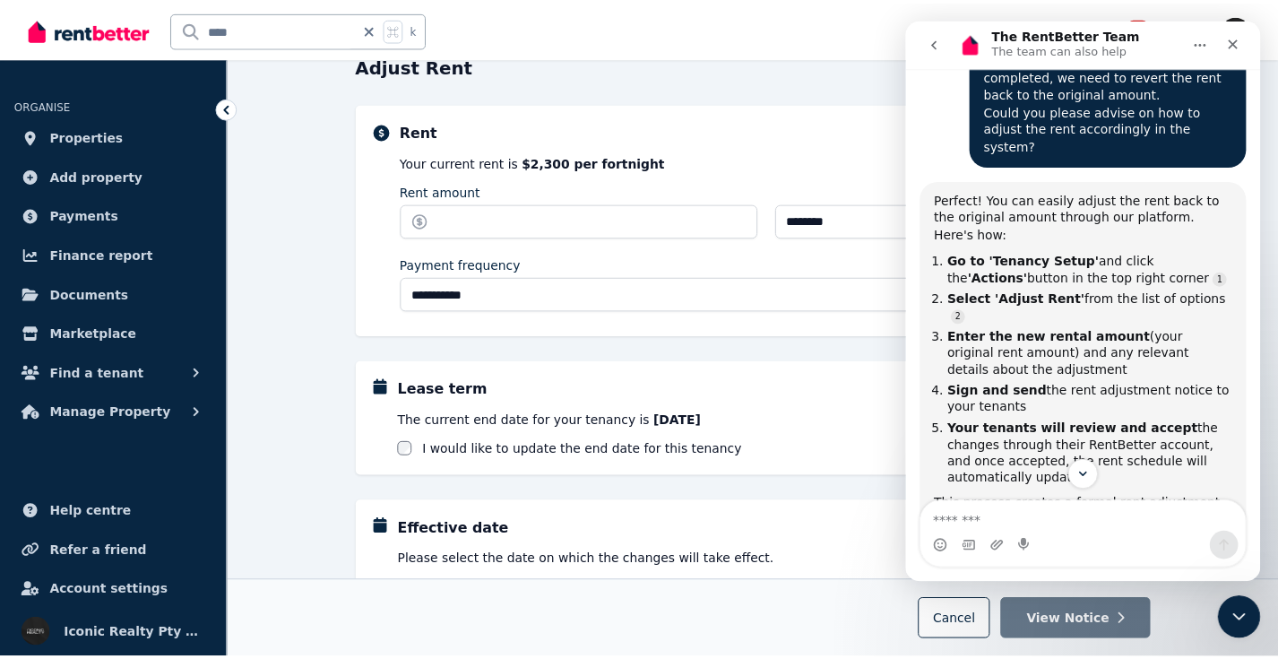
scroll to position [83, 0]
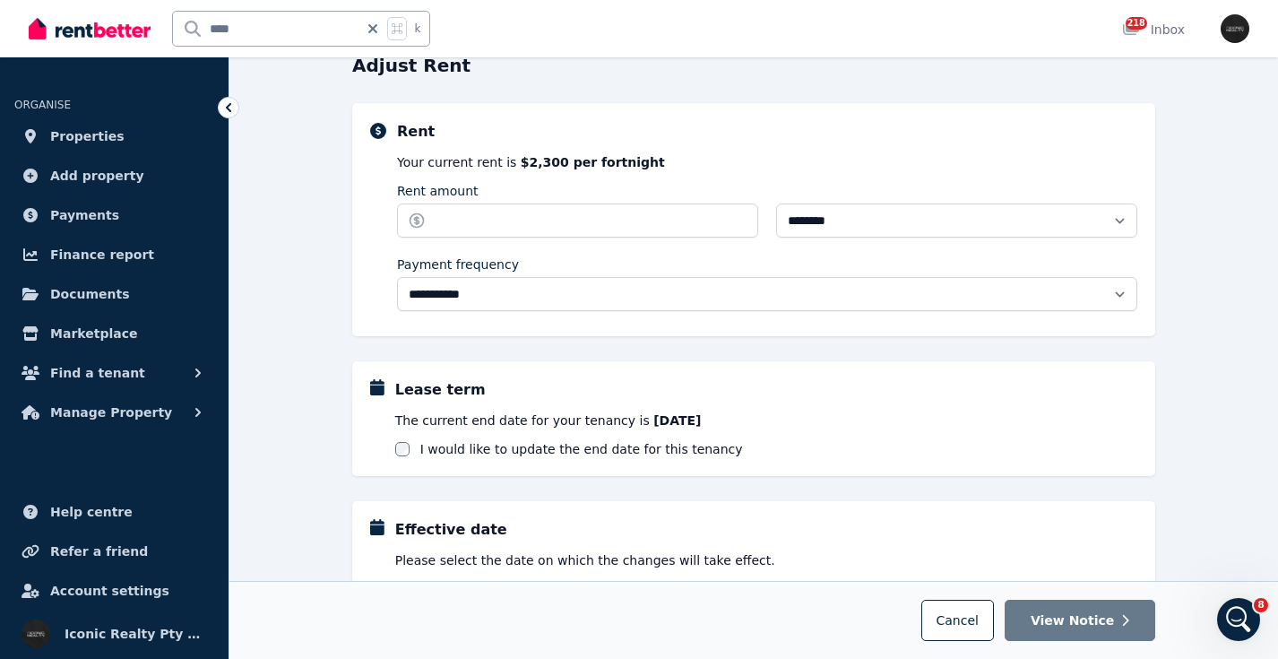
click at [257, 464] on div "**********" at bounding box center [754, 511] width 1049 height 917
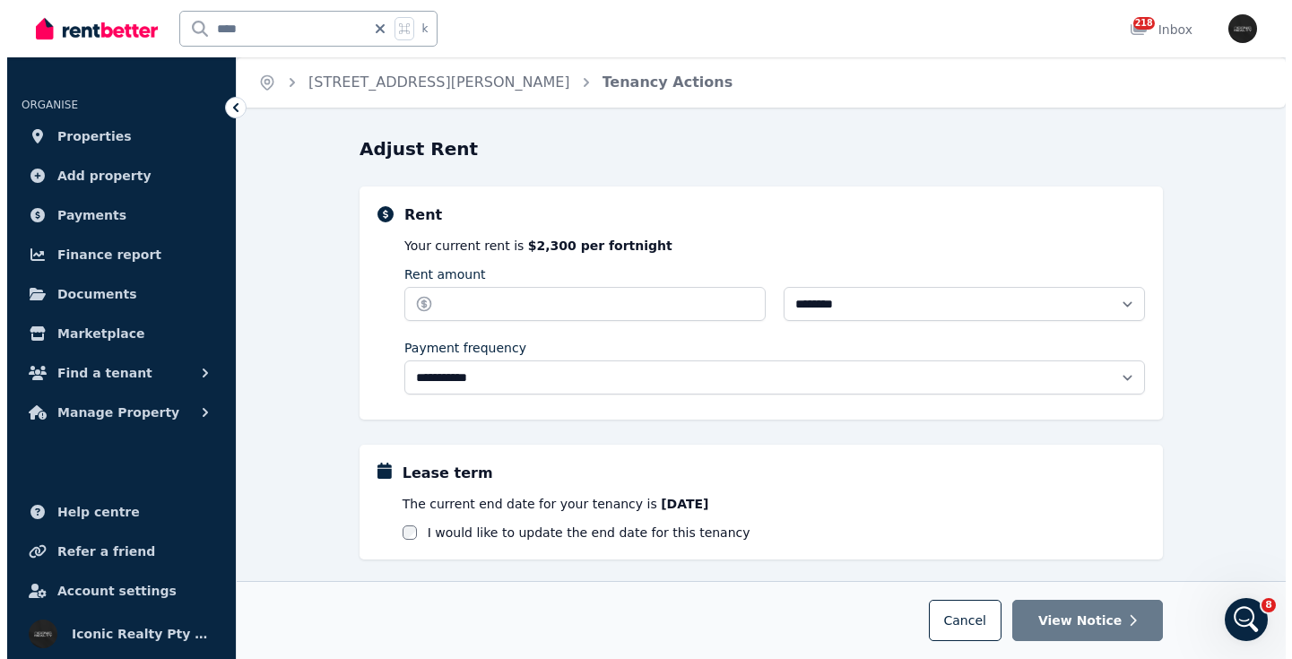
scroll to position [0, 0]
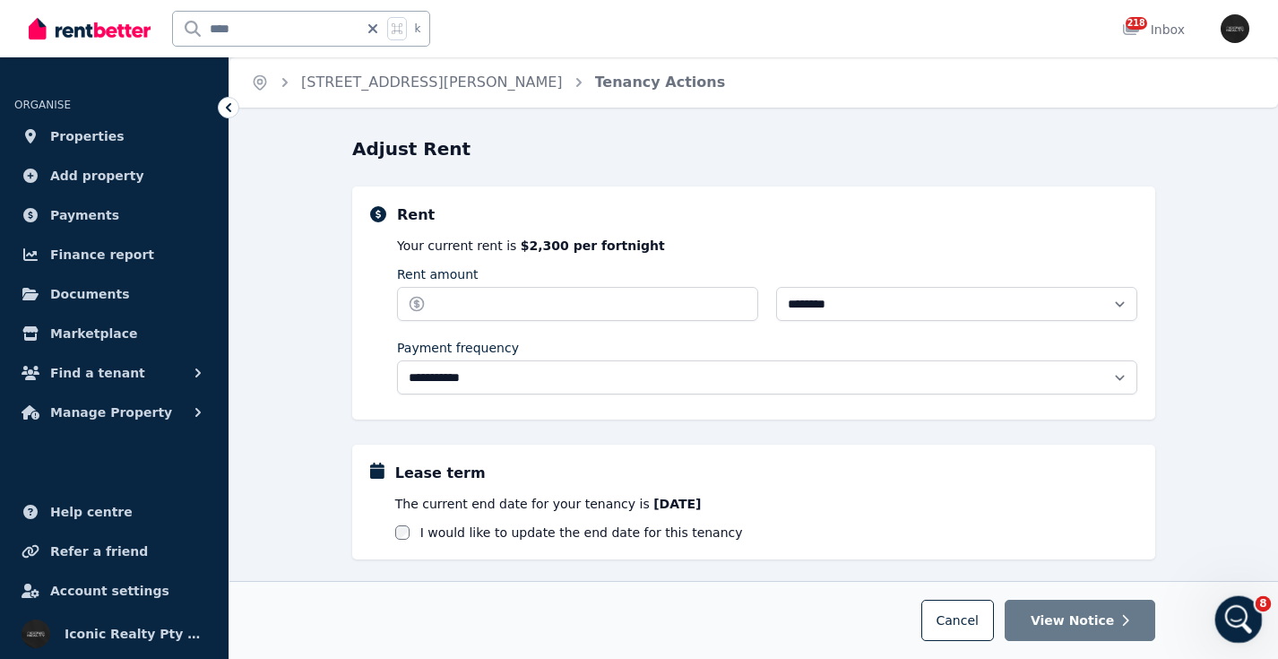
drag, startPoint x: 1240, startPoint y: 631, endPoint x: 2490, endPoint y: 1121, distance: 1342.2
click at [1240, 631] on icon "Open Intercom Messenger" at bounding box center [1237, 617] width 30 height 30
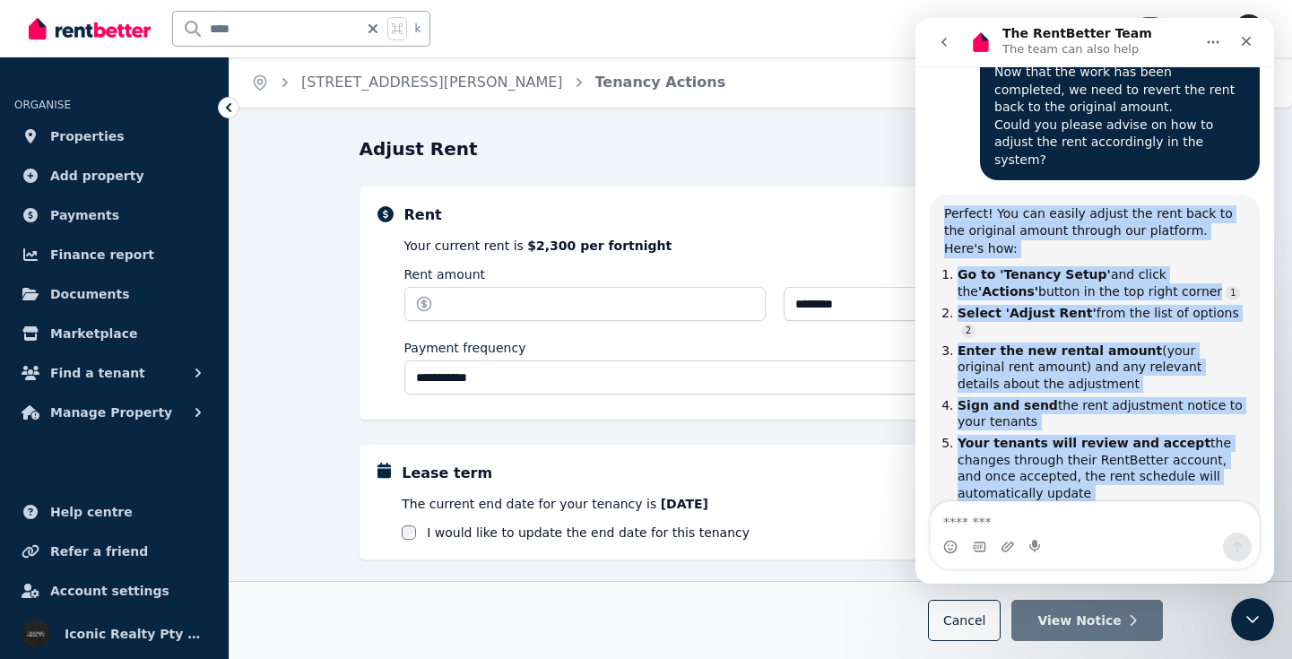
scroll to position [540, 0]
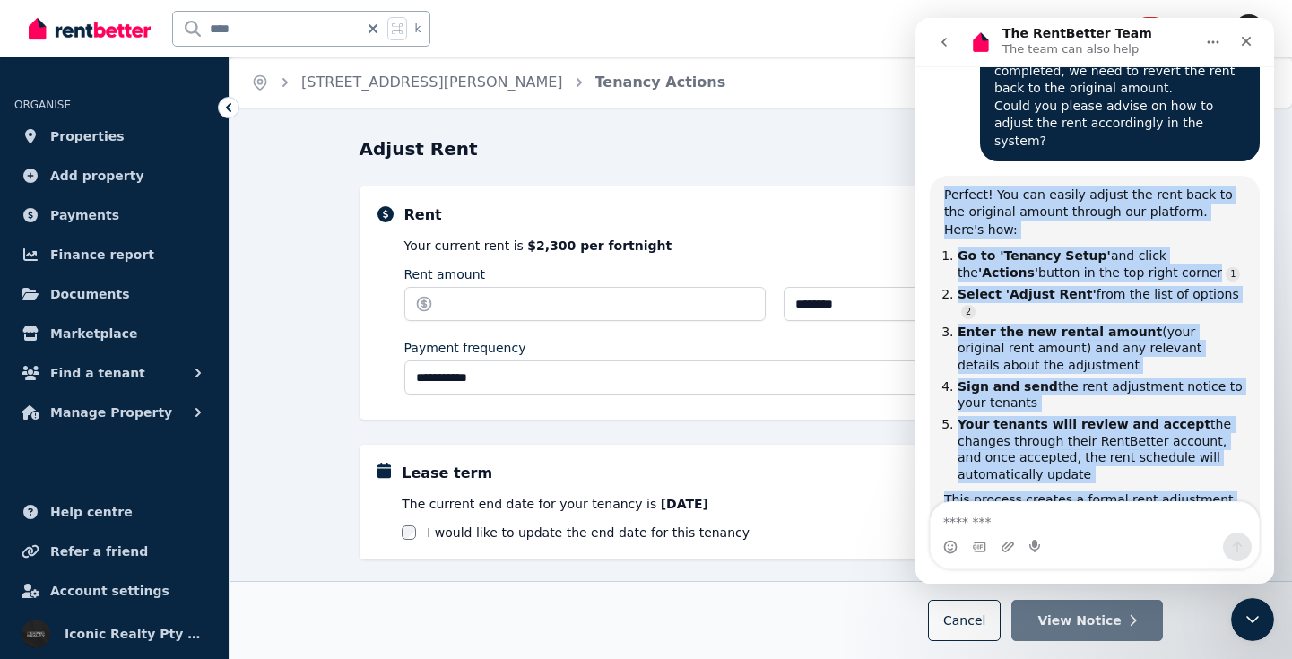
drag, startPoint x: 937, startPoint y: 164, endPoint x: 1179, endPoint y: 455, distance: 378.1
click at [1179, 455] on div "Perfect! You can easily adjust the rent back to the original amount through our…" at bounding box center [1095, 383] width 330 height 415
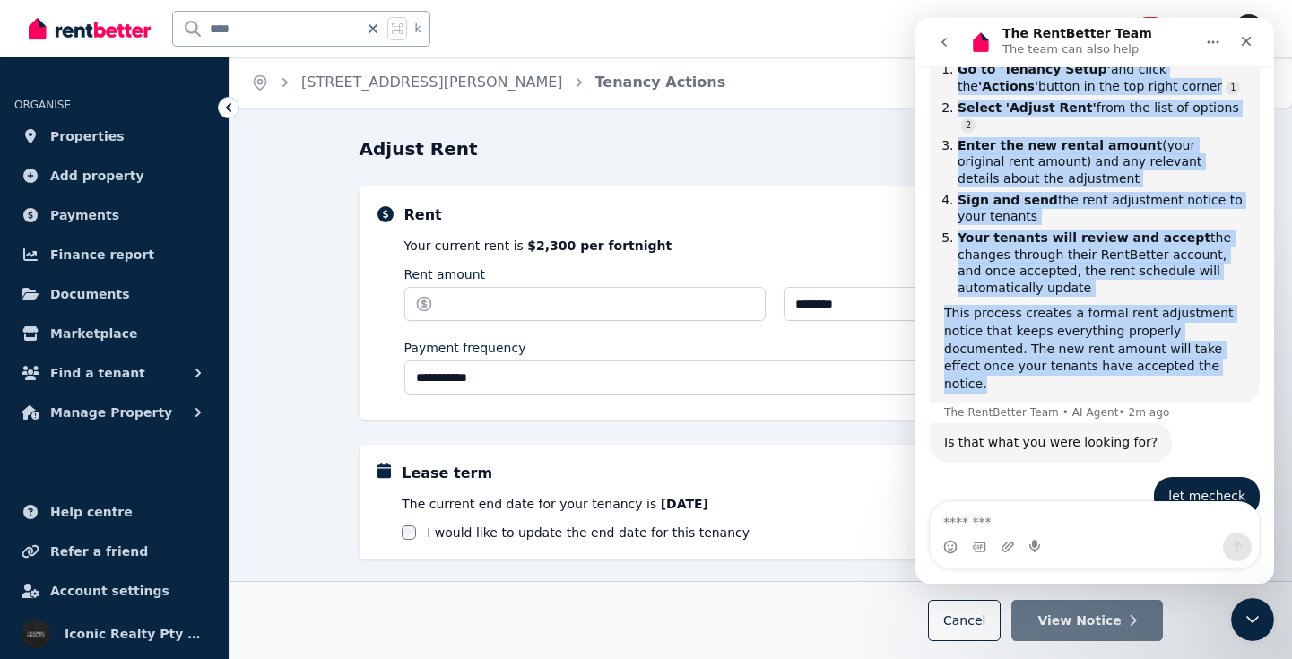
copy div "Perfect! You can easily adjust the rent back to the original amount through our…"
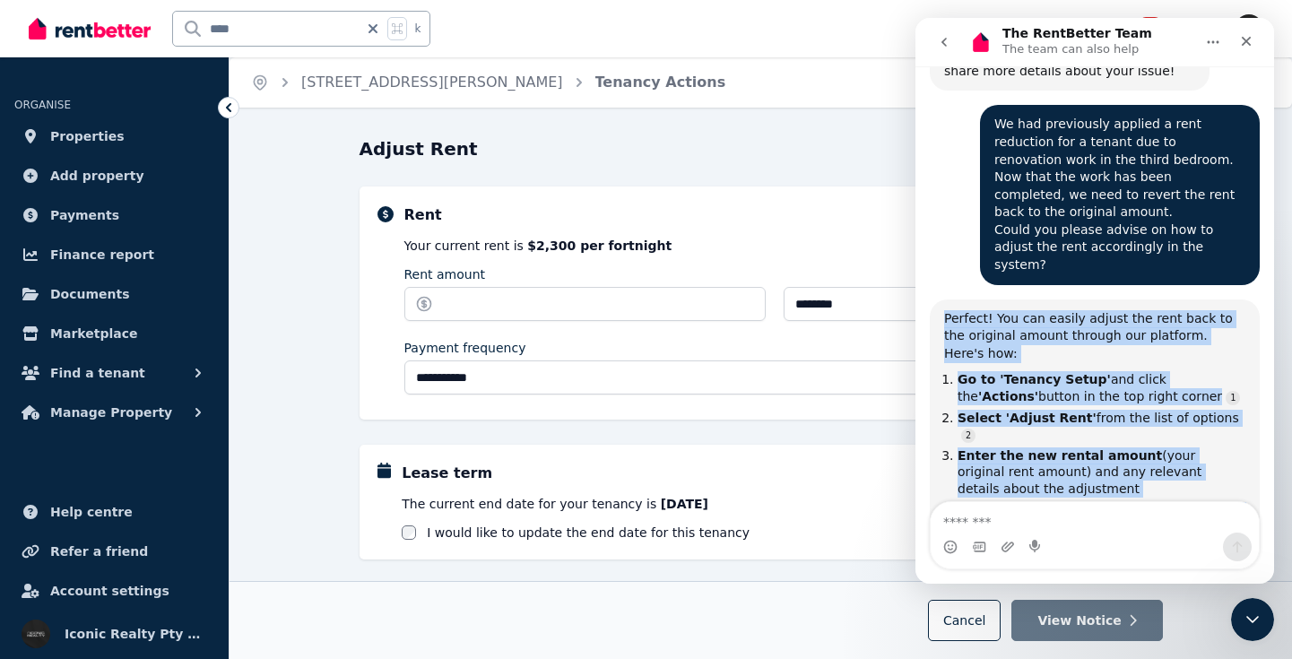
scroll to position [409, 0]
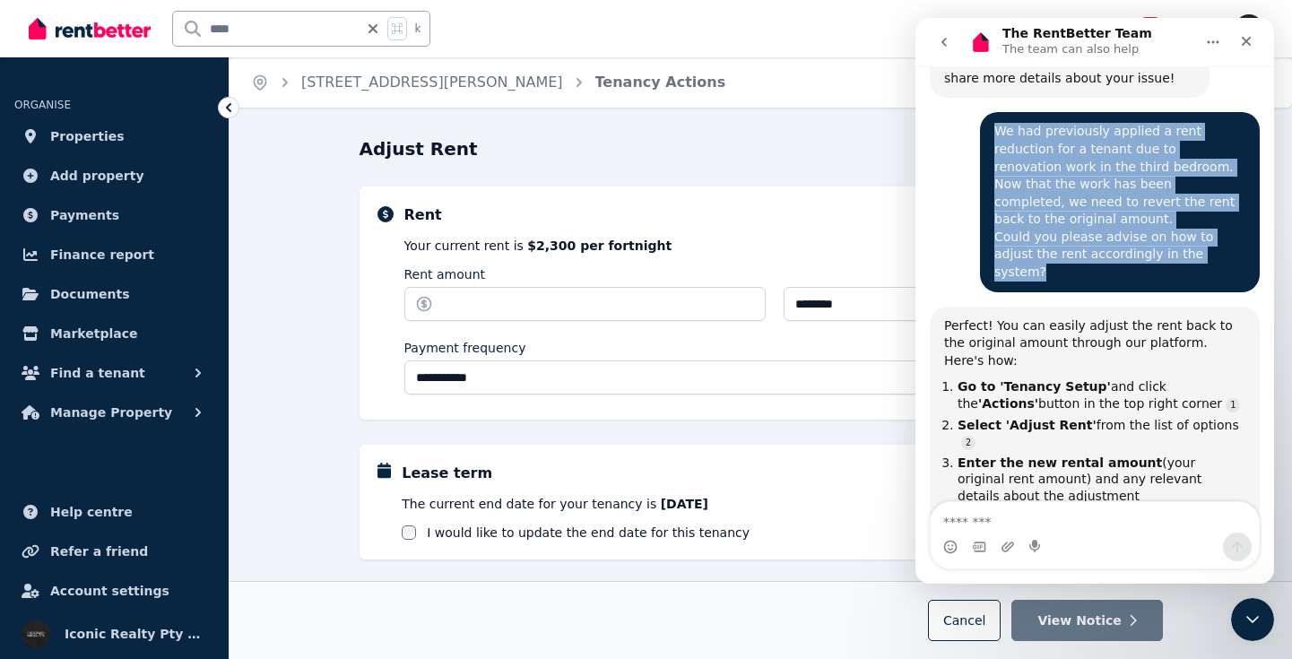
drag, startPoint x: 994, startPoint y: 128, endPoint x: 1202, endPoint y: 225, distance: 229.4
click at [1202, 225] on div "We had previously applied a rent reduction for a tenant due to renovation work …" at bounding box center [1120, 201] width 280 height 179
copy div "We had previously applied a rent reduction for a tenant due to renovation work …"
